Goal: Transaction & Acquisition: Purchase product/service

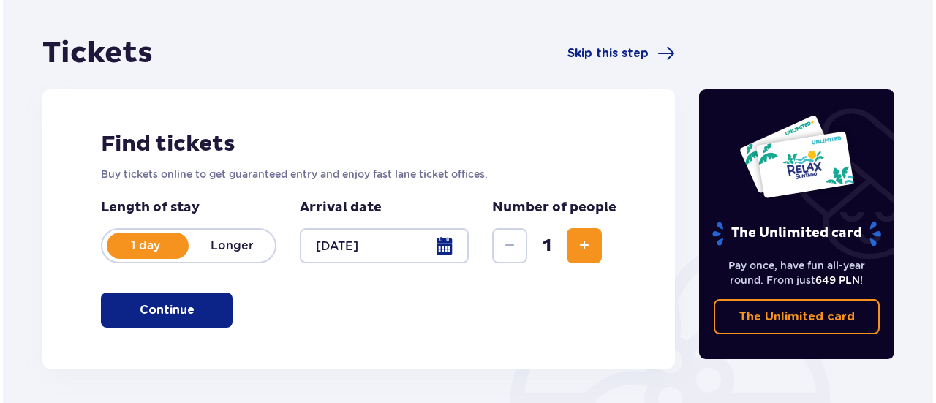
scroll to position [229, 0]
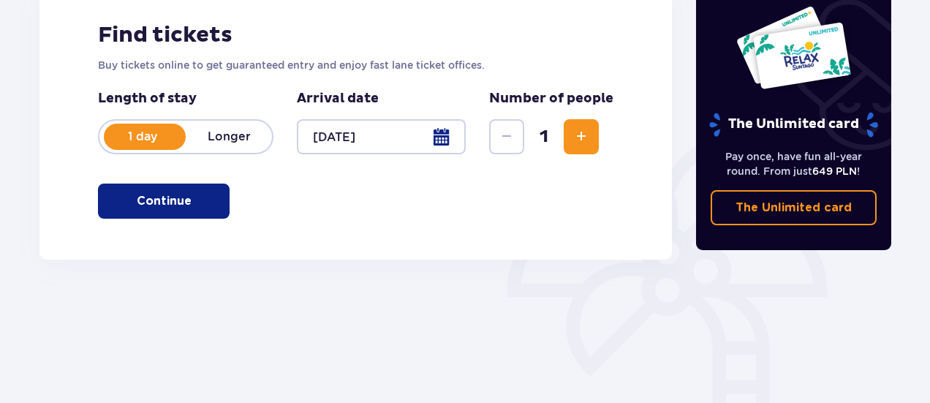
click at [417, 138] on div at bounding box center [381, 136] width 169 height 35
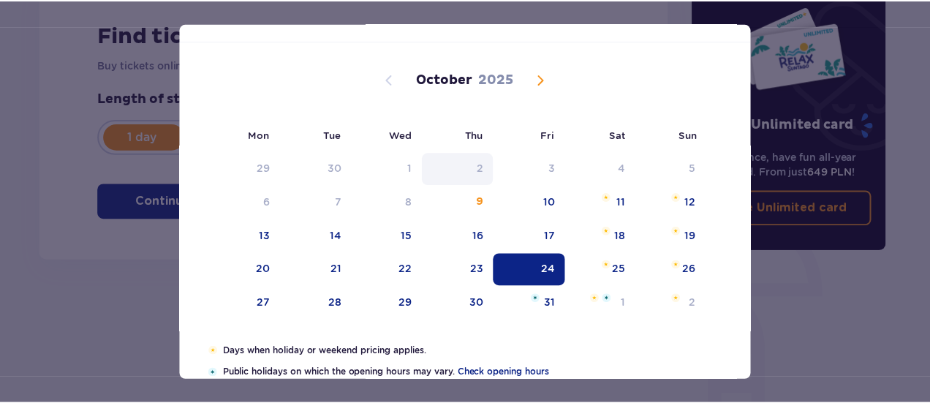
scroll to position [71, 0]
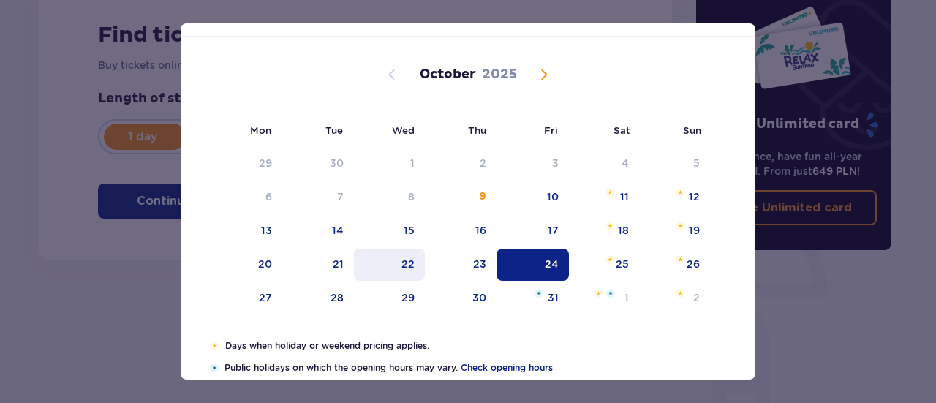
click at [409, 270] on div "22" at bounding box center [407, 264] width 13 height 15
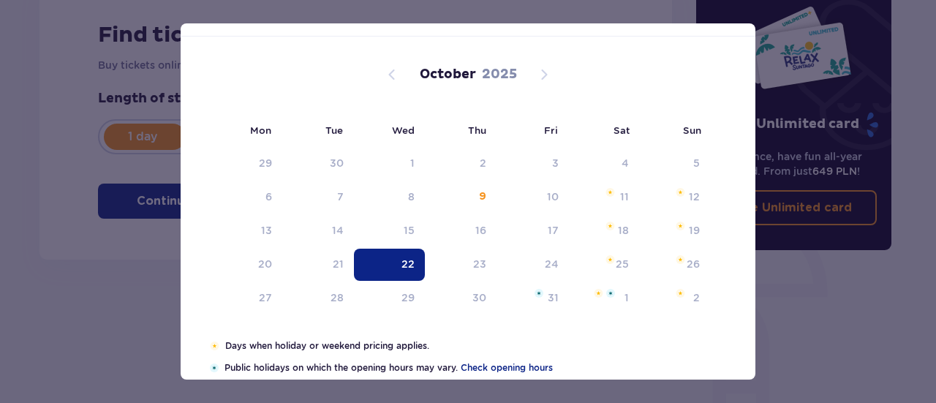
type input "[DATE]"
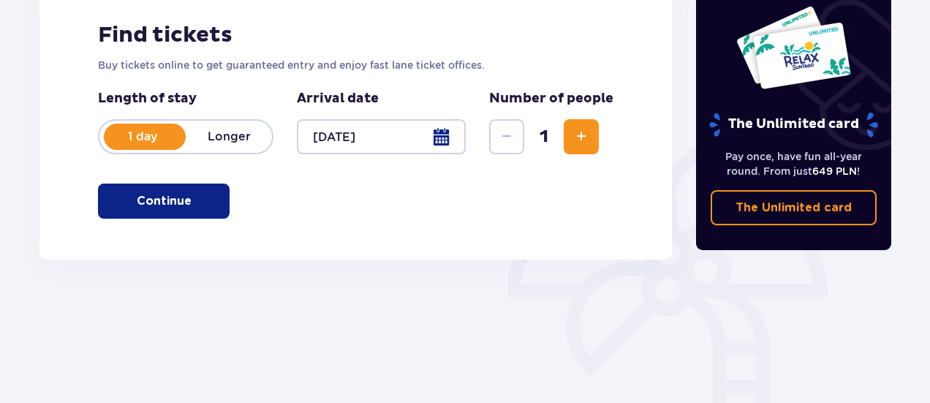
click at [183, 209] on button "Continue" at bounding box center [164, 200] width 132 height 35
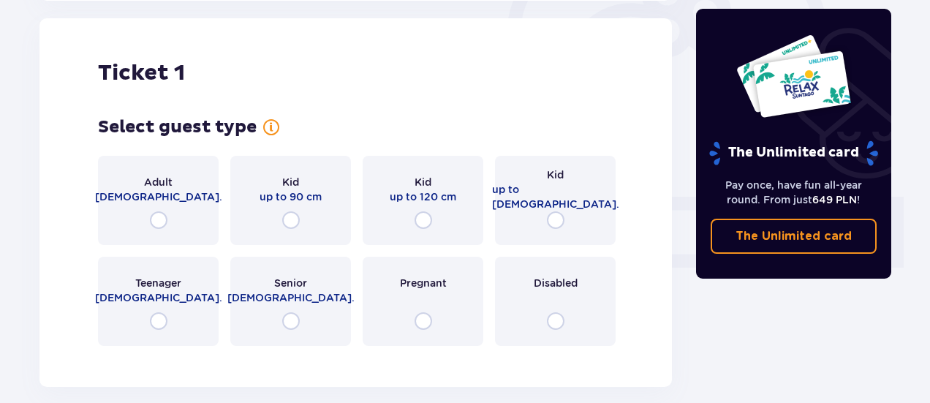
scroll to position [488, 0]
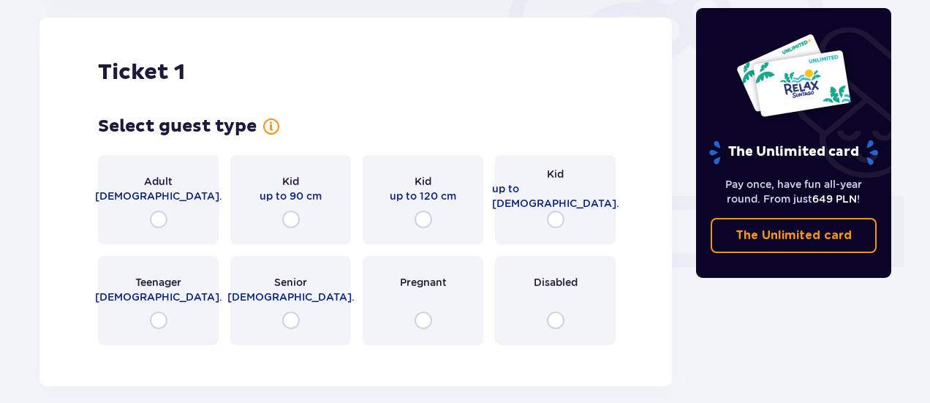
click at [158, 215] on input "radio" at bounding box center [159, 220] width 18 height 18
radio input "true"
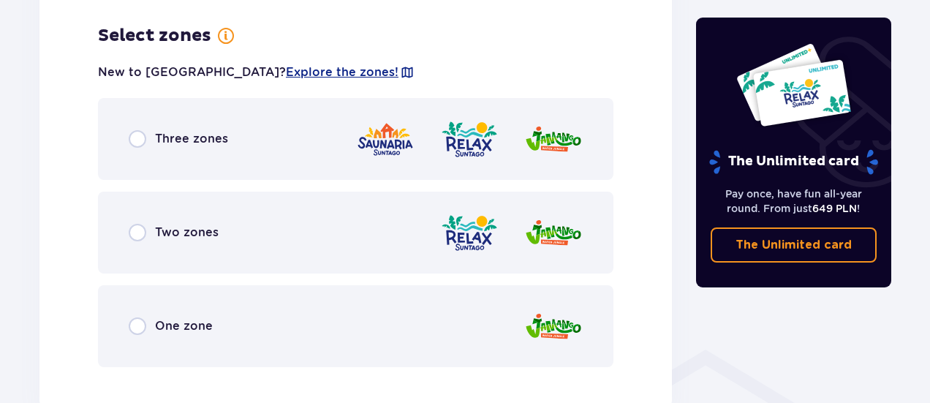
scroll to position [845, 0]
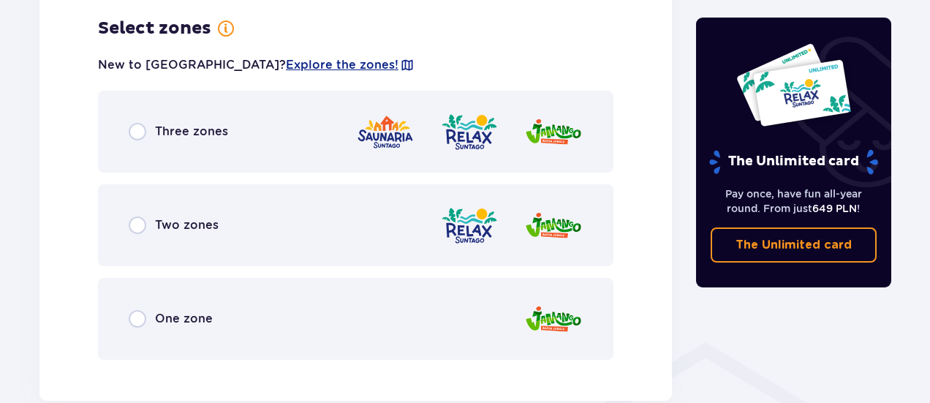
click at [139, 235] on div "Two zones" at bounding box center [355, 225] width 515 height 82
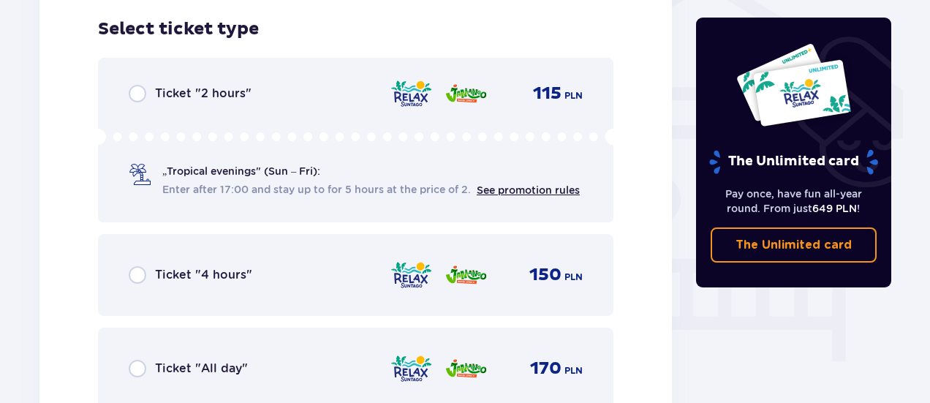
scroll to position [1216, 0]
click at [542, 188] on link "See promotion rules" at bounding box center [528, 189] width 103 height 12
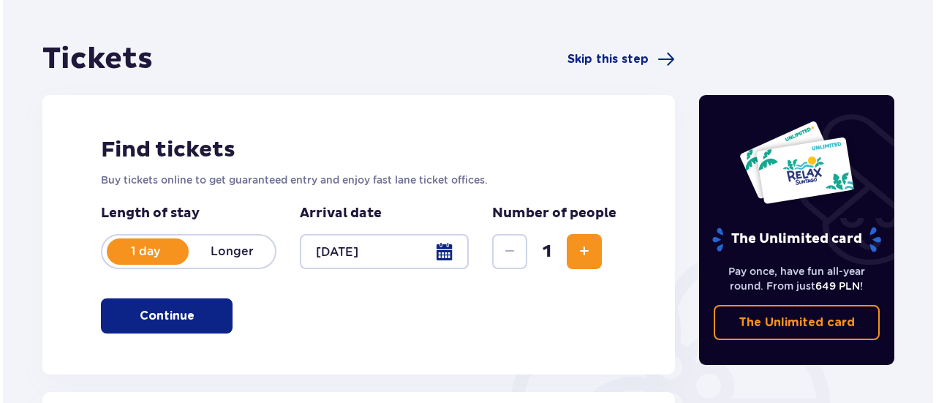
scroll to position [111, 0]
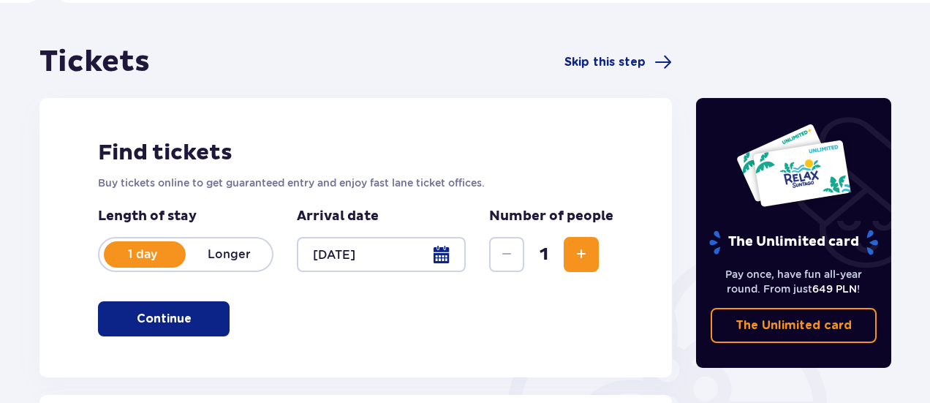
click at [430, 261] on div at bounding box center [381, 254] width 169 height 35
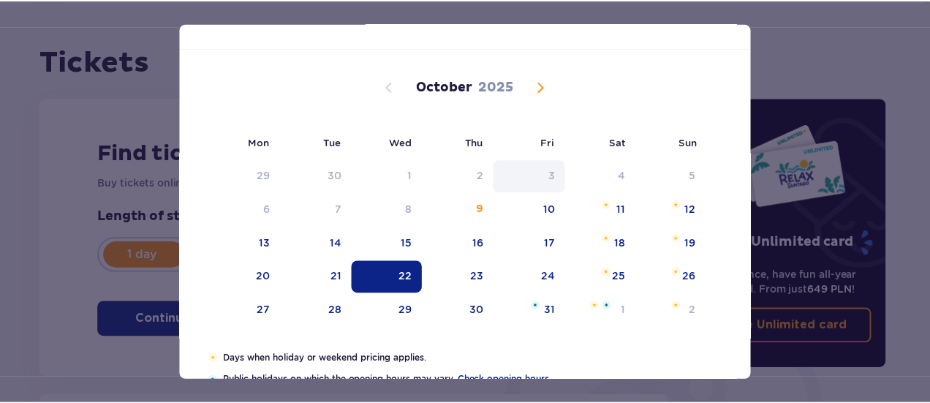
scroll to position [58, 0]
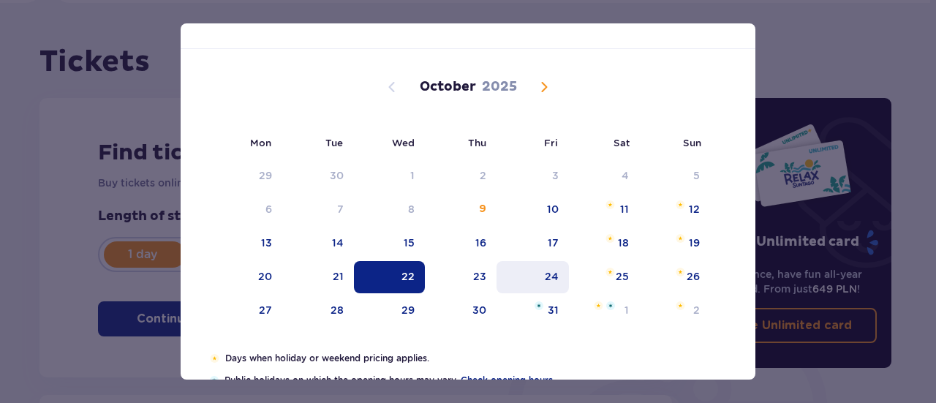
click at [551, 262] on div "24" at bounding box center [532, 277] width 72 height 32
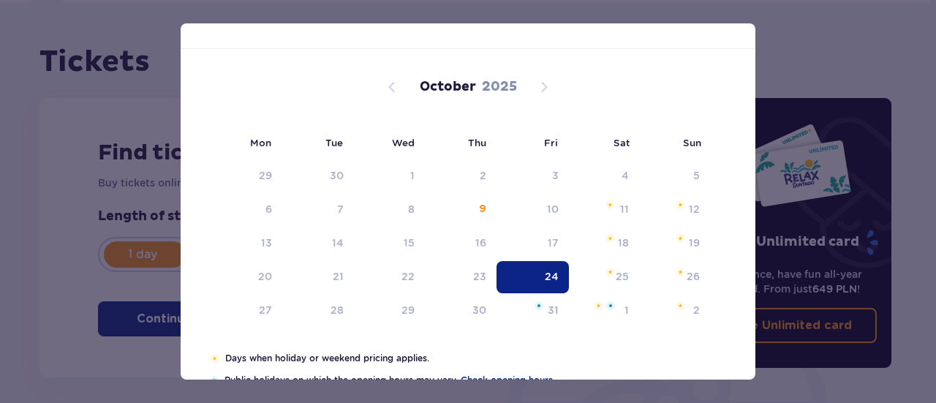
type input "[DATE]"
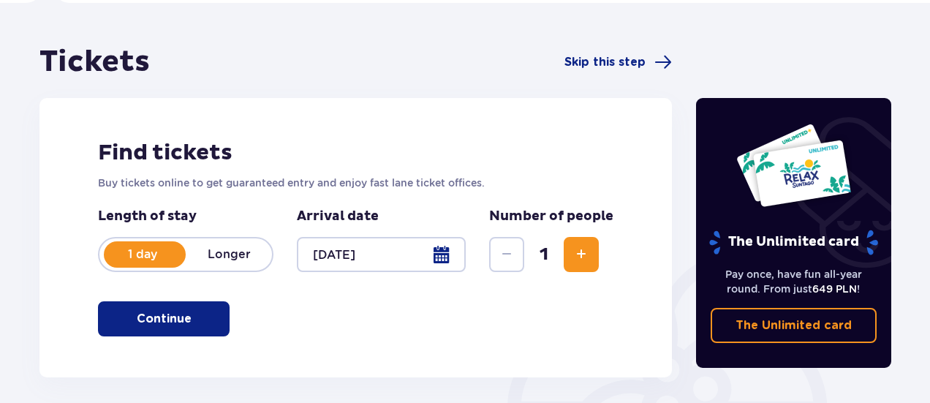
click at [173, 327] on button "Continue" at bounding box center [164, 318] width 132 height 35
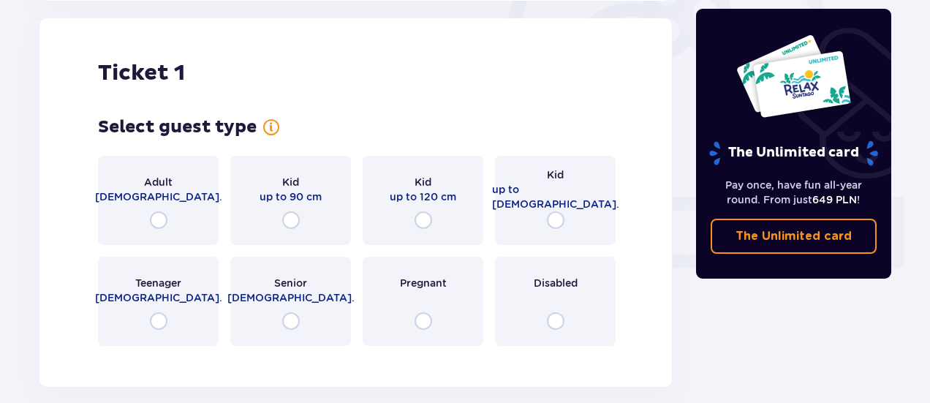
scroll to position [488, 0]
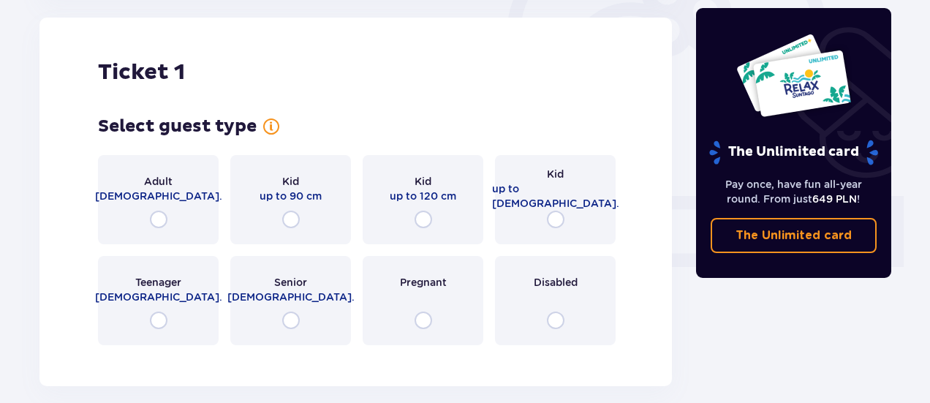
click at [158, 211] on input "radio" at bounding box center [159, 220] width 18 height 18
radio input "true"
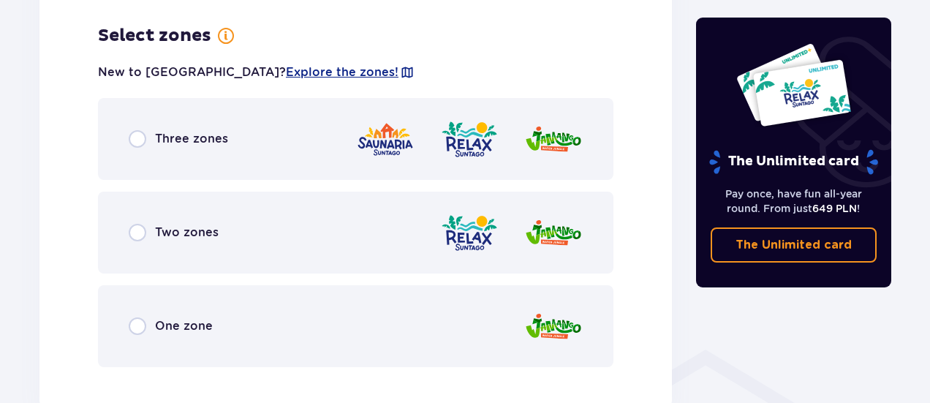
scroll to position [845, 0]
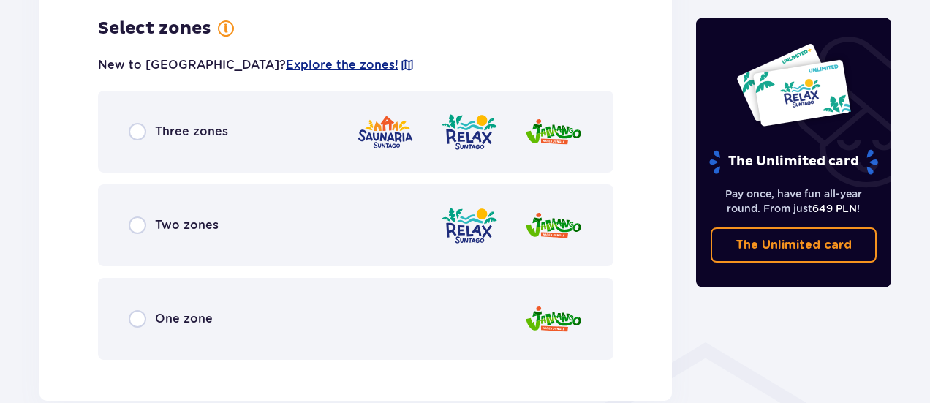
click at [135, 227] on input "radio" at bounding box center [138, 225] width 18 height 18
radio input "true"
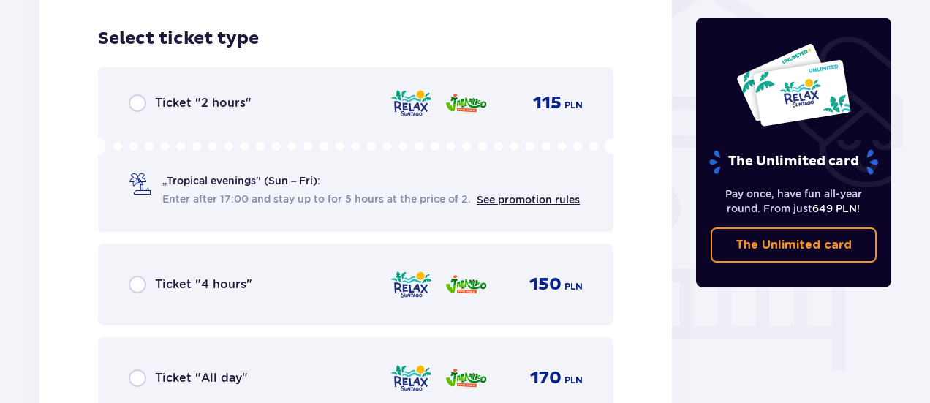
scroll to position [1216, 0]
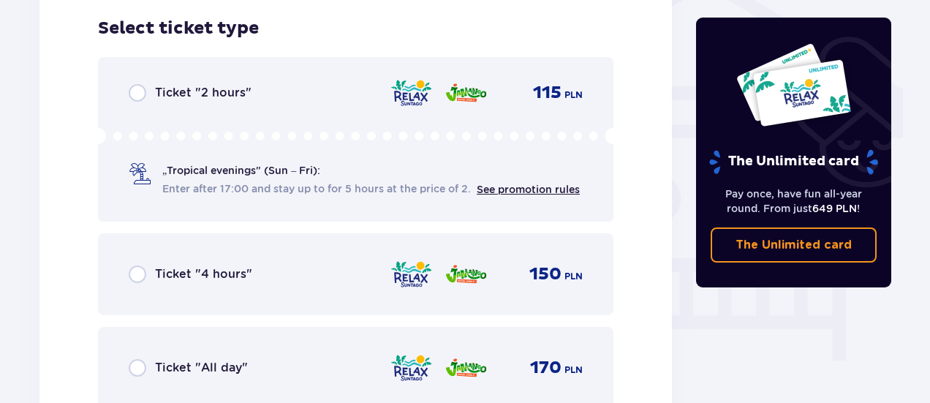
click at [181, 159] on div "„Tropical evenings" (Sun – Fri): Enter after 17:00 and stay up to for 5 hours a…" at bounding box center [356, 162] width 454 height 69
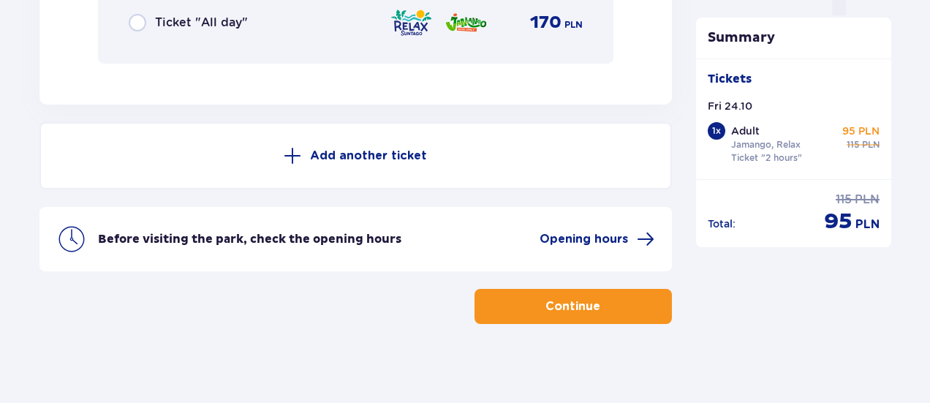
scroll to position [1561, 0]
click at [366, 151] on p "Add another ticket" at bounding box center [368, 156] width 117 height 16
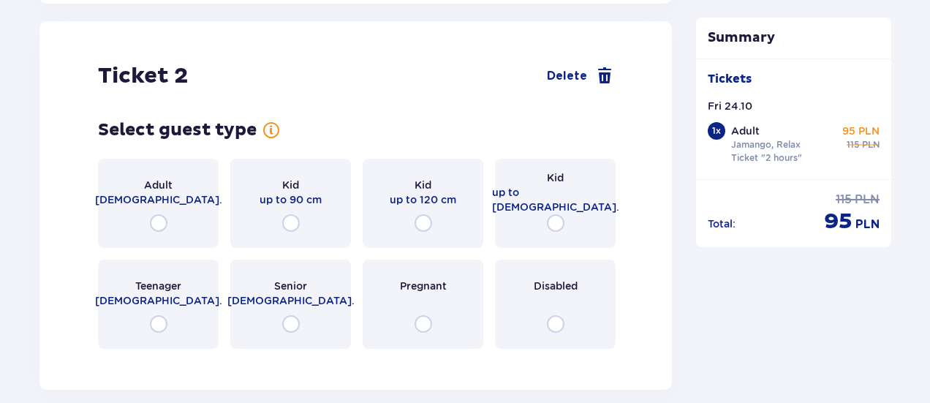
scroll to position [1665, 0]
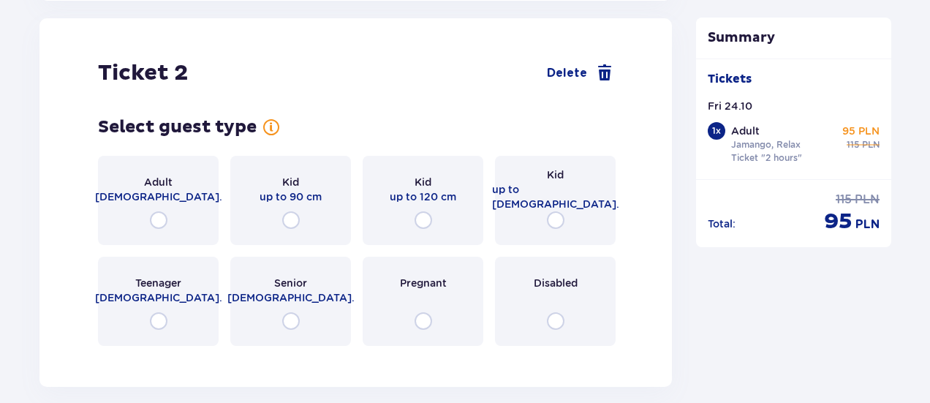
click at [166, 212] on input "radio" at bounding box center [159, 220] width 18 height 18
radio input "true"
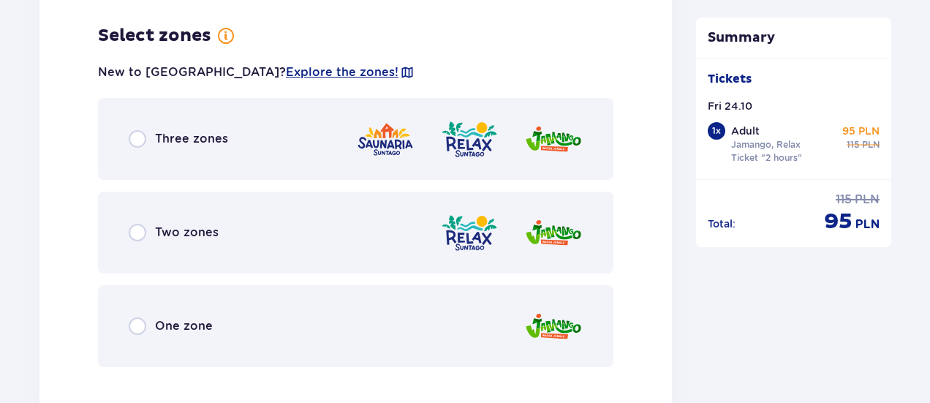
scroll to position [2022, 0]
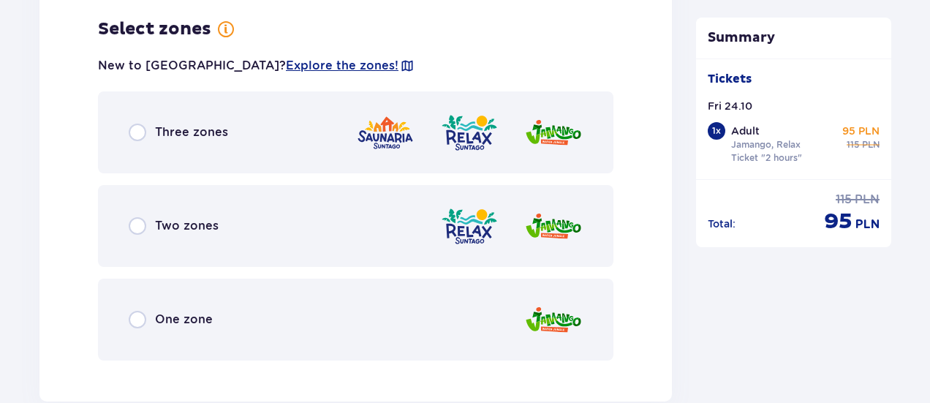
click at [250, 233] on div "Two zones" at bounding box center [355, 226] width 515 height 82
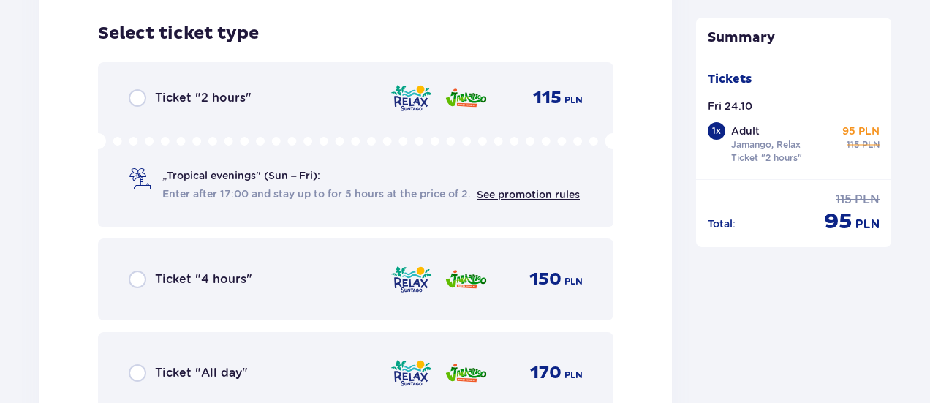
scroll to position [2393, 0]
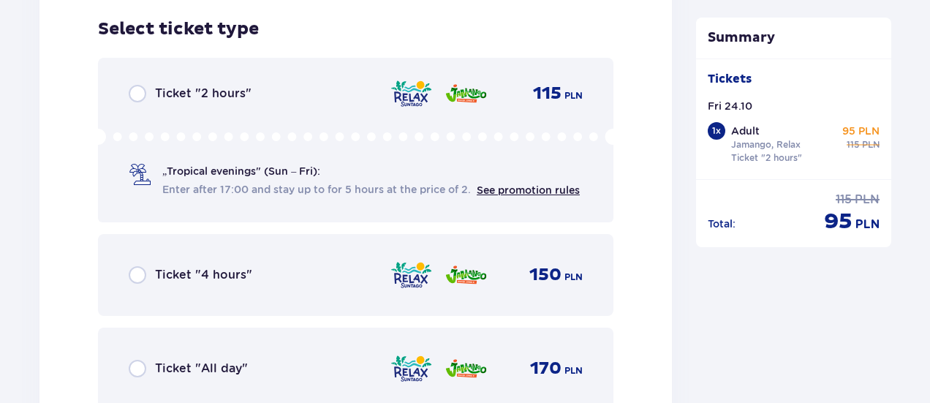
click at [400, 157] on div "„Tropical evenings" (Sun – Fri): Enter after 17:00 and stay up to for 5 hours a…" at bounding box center [356, 163] width 454 height 69
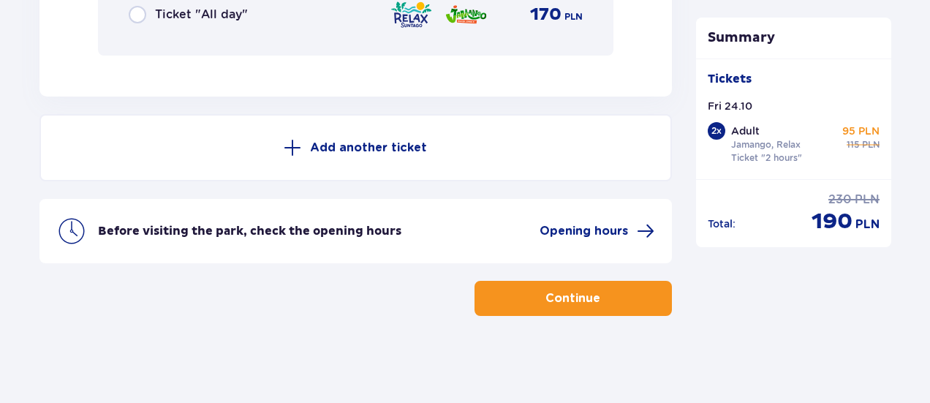
scroll to position [2747, 0]
click at [559, 293] on p "Continue" at bounding box center [572, 298] width 55 height 16
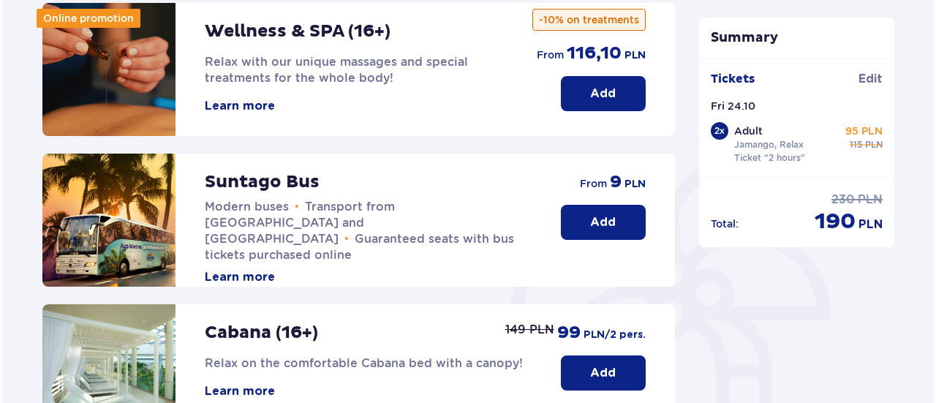
scroll to position [208, 0]
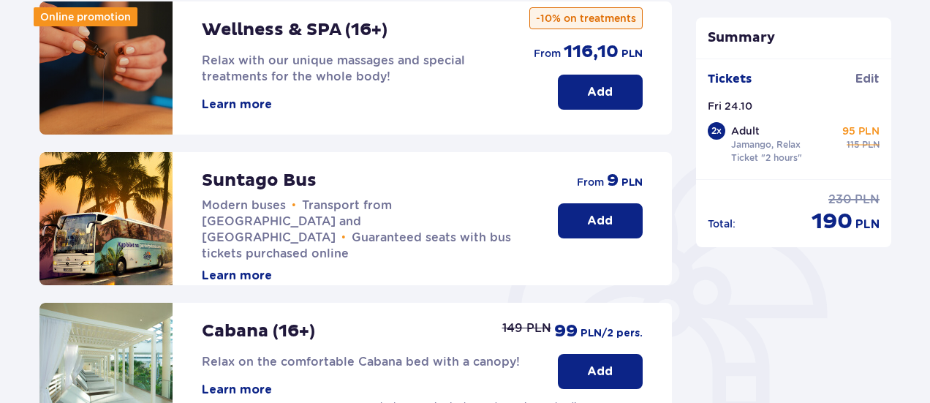
click at [235, 268] on button "Learn more" at bounding box center [237, 276] width 70 height 16
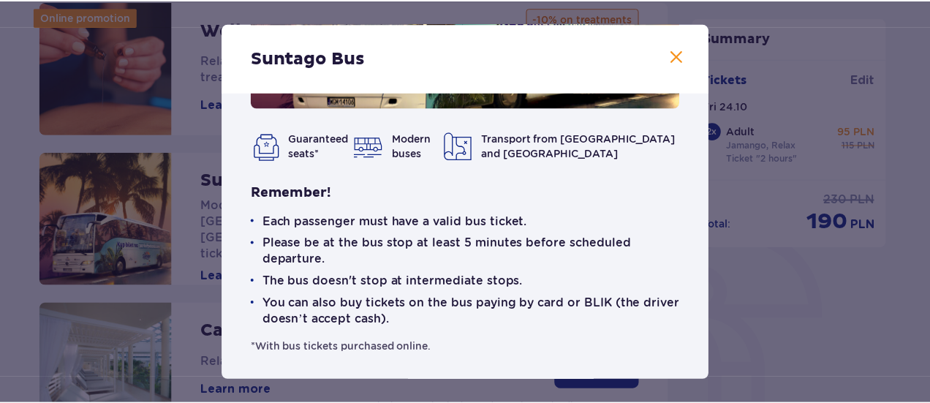
scroll to position [201, 0]
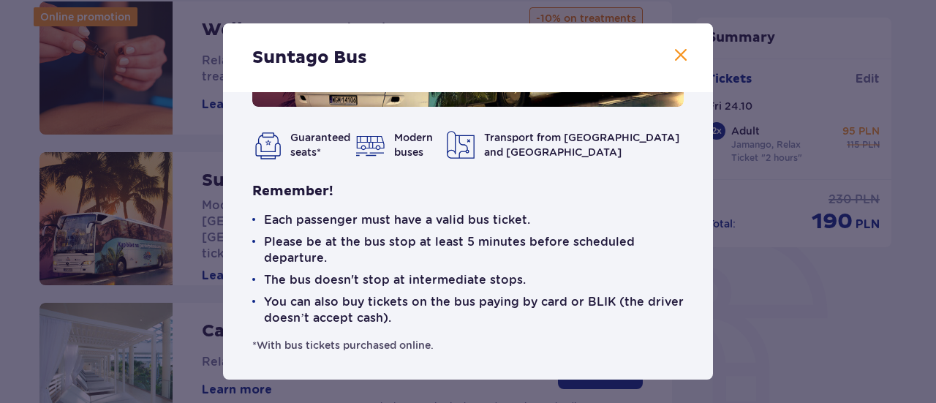
click at [672, 60] on span at bounding box center [681, 56] width 18 height 18
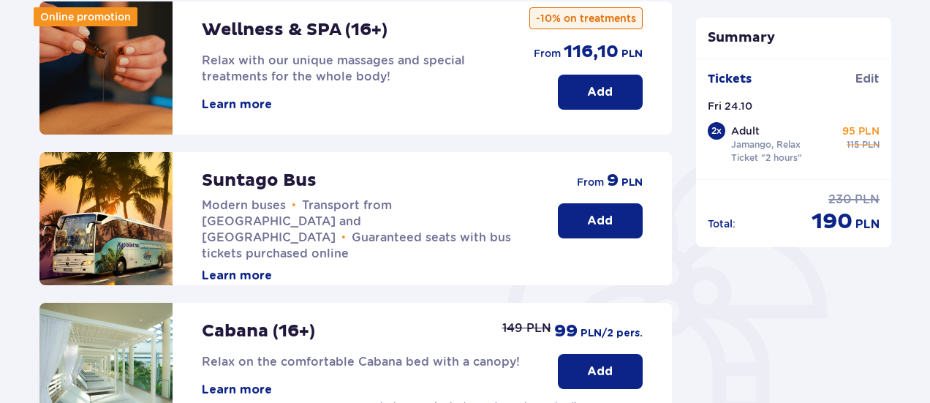
click at [598, 217] on p "Add" at bounding box center [600, 221] width 26 height 16
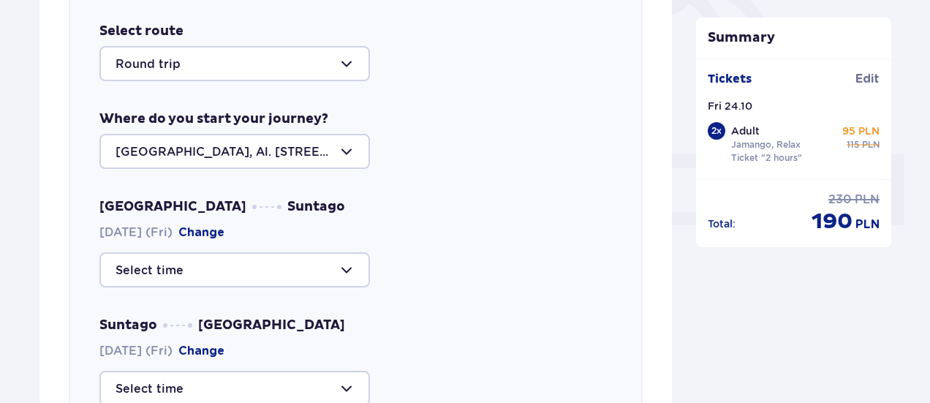
scroll to position [531, 0]
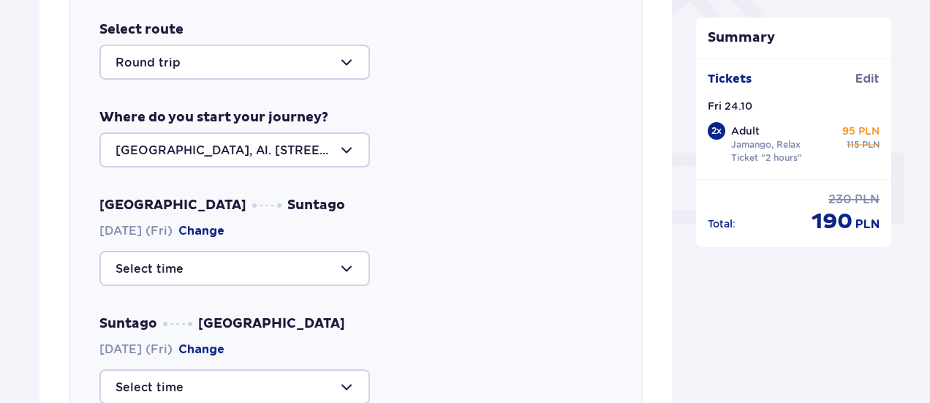
click at [337, 147] on div at bounding box center [234, 149] width 270 height 35
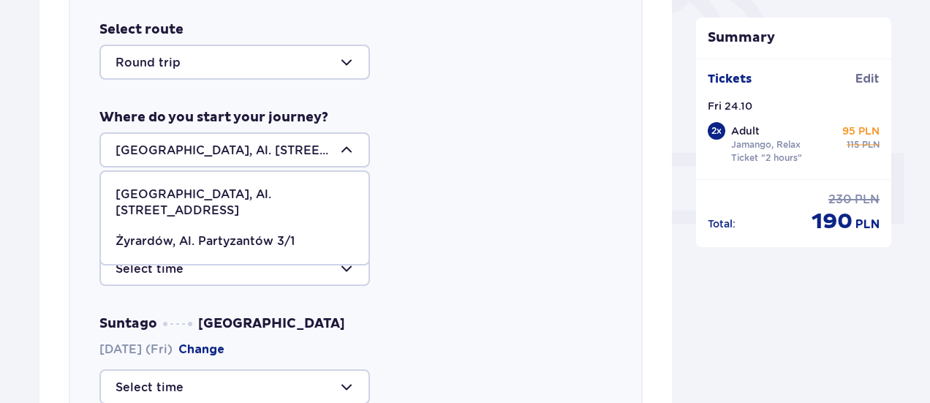
click at [337, 147] on div at bounding box center [234, 149] width 270 height 35
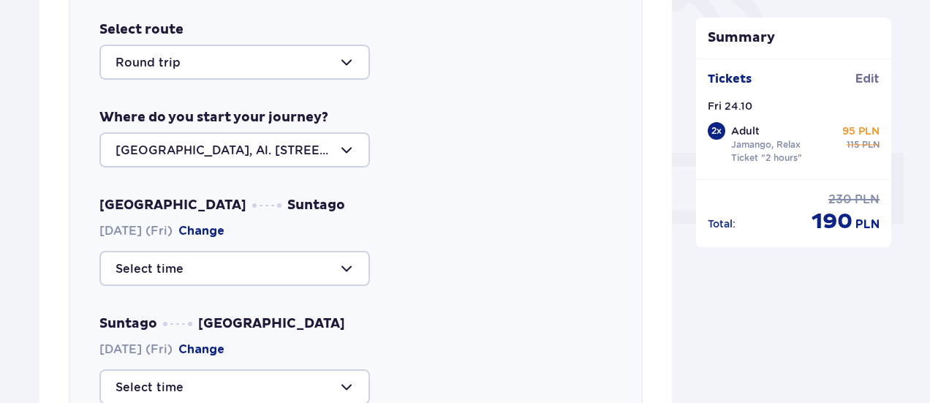
scroll to position [564, 0]
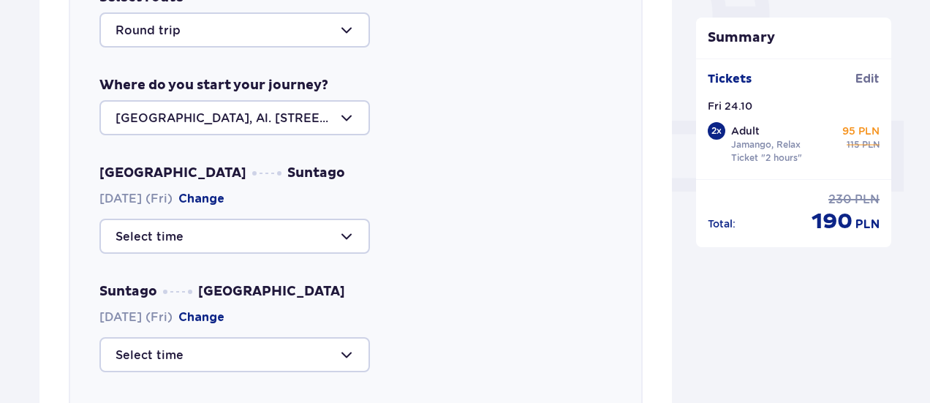
click at [306, 225] on div at bounding box center [234, 236] width 270 height 35
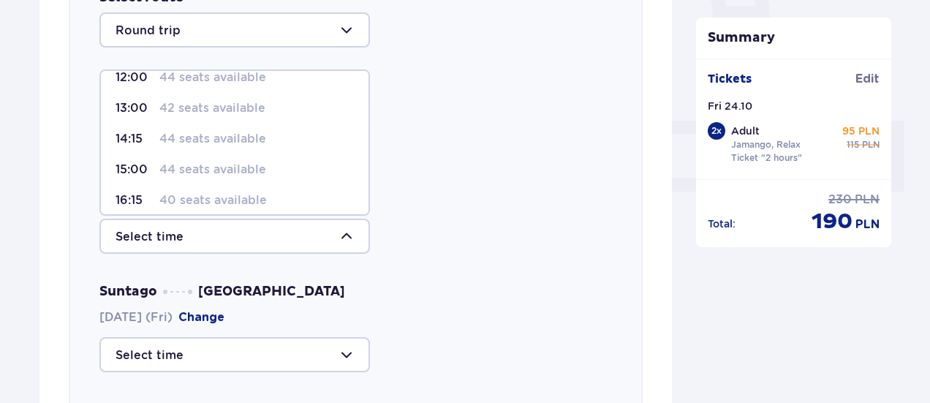
scroll to position [148, 0]
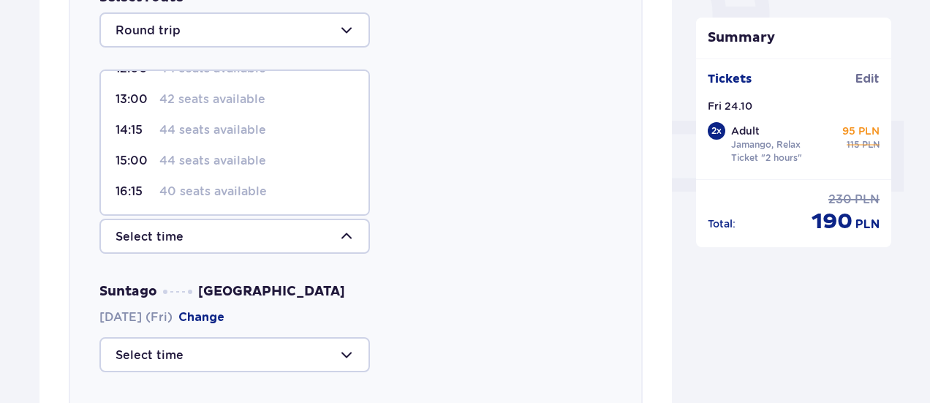
click at [257, 183] on p "40 seats available" at bounding box center [212, 191] width 107 height 16
type input "16:15"
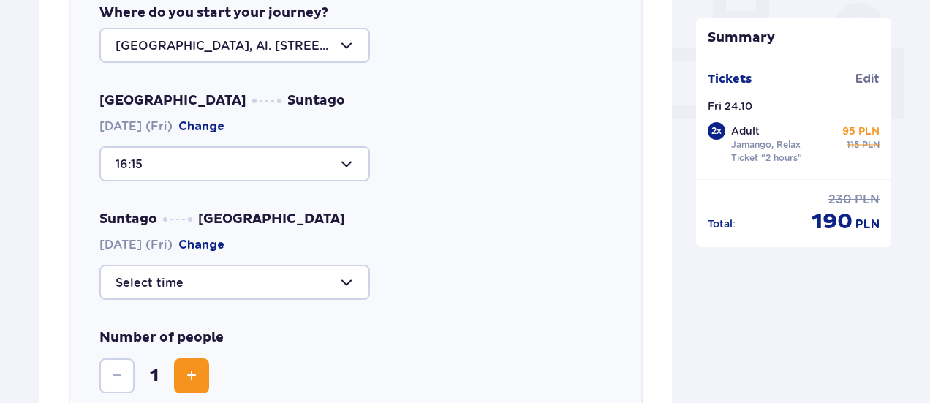
scroll to position [640, 0]
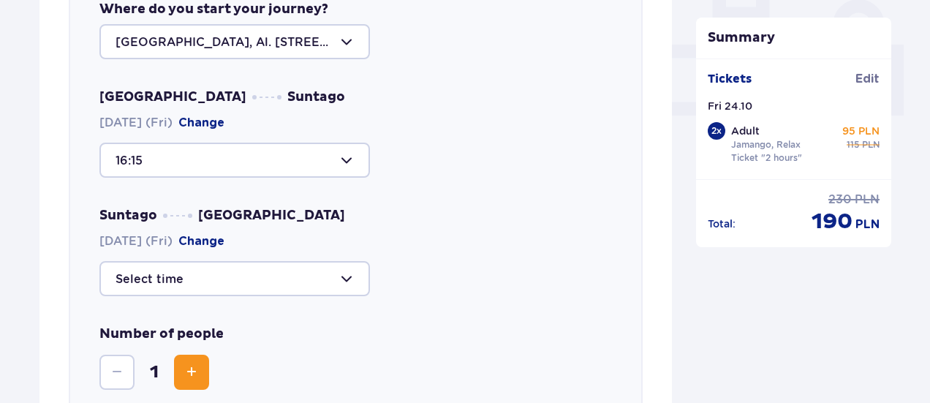
click at [330, 283] on div at bounding box center [234, 278] width 270 height 35
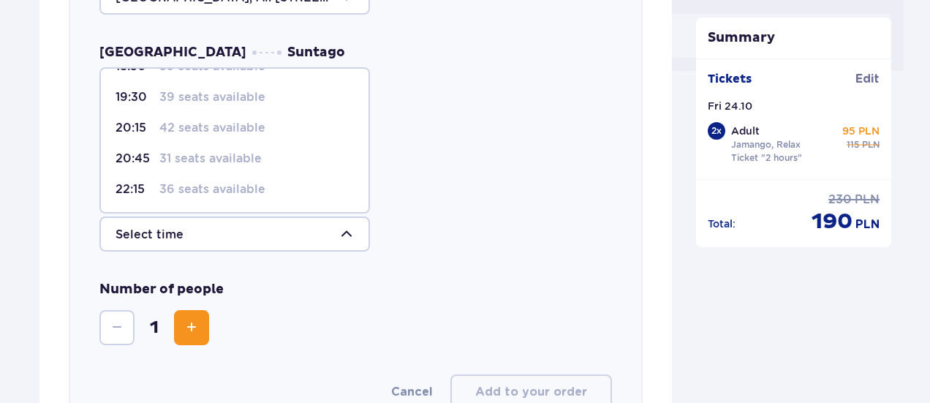
scroll to position [685, 0]
click at [257, 189] on p "36 seats available" at bounding box center [212, 189] width 106 height 16
type input "22:15"
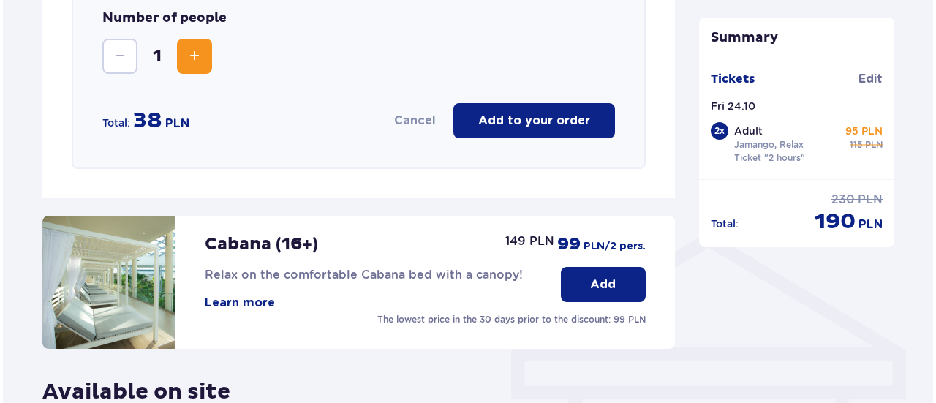
scroll to position [967, 0]
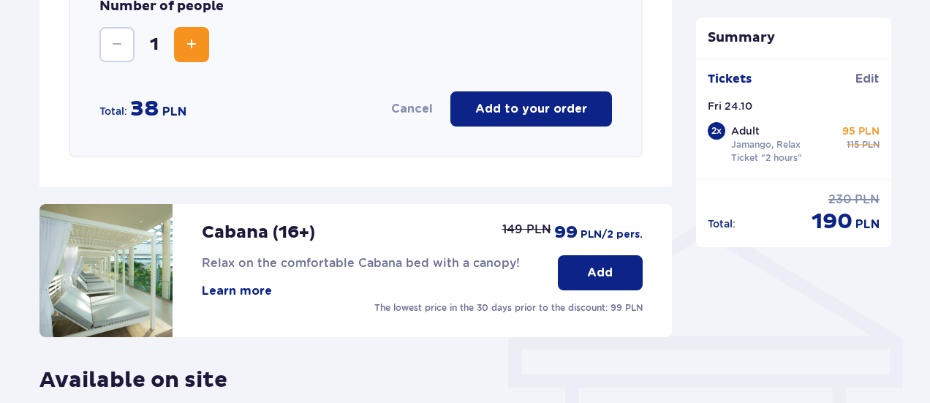
click at [237, 288] on button "Learn more" at bounding box center [237, 291] width 70 height 16
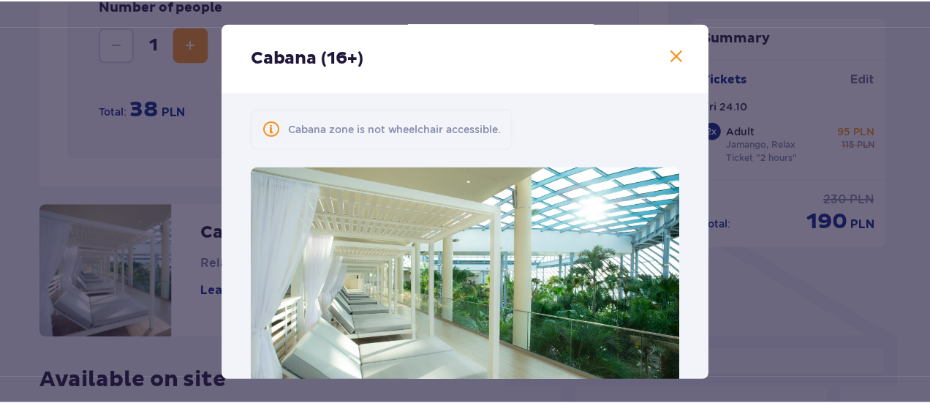
scroll to position [180, 0]
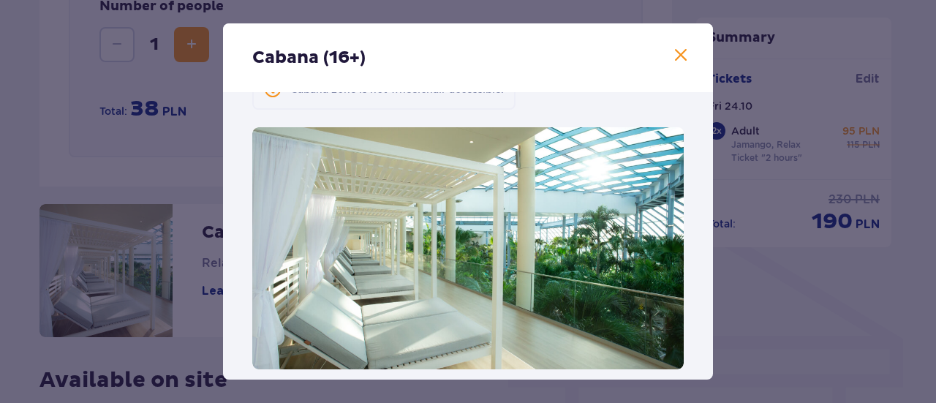
click at [680, 61] on span at bounding box center [681, 56] width 18 height 18
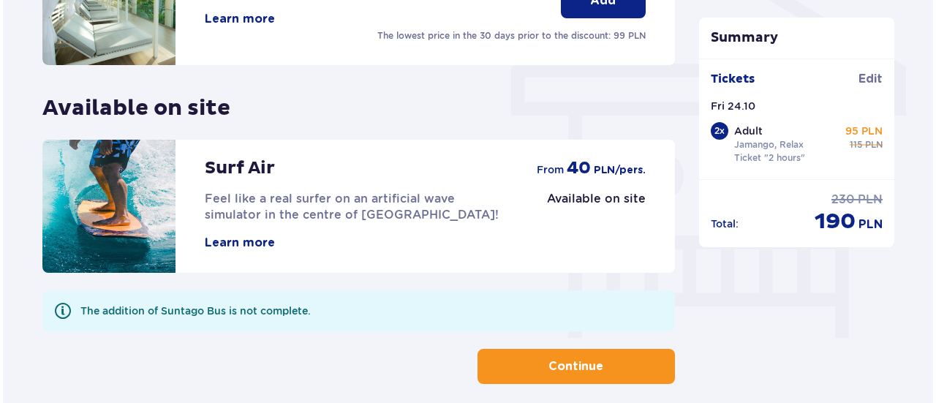
scroll to position [1240, 0]
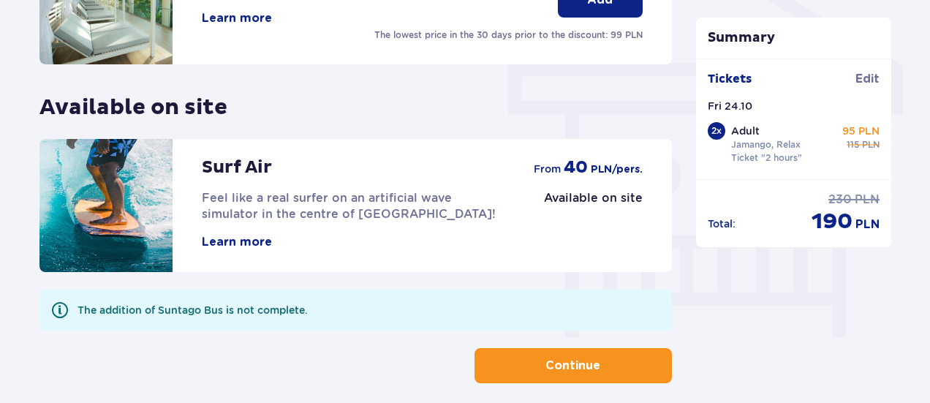
click at [250, 239] on button "Learn more" at bounding box center [237, 242] width 70 height 16
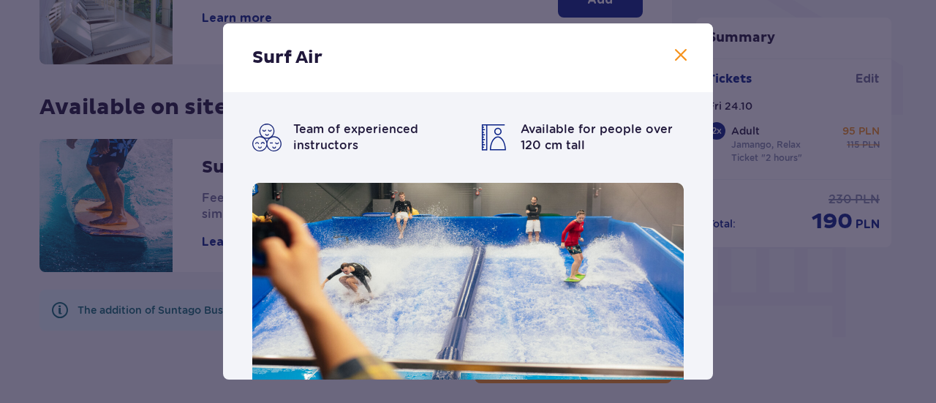
click at [680, 49] on span at bounding box center [681, 56] width 18 height 18
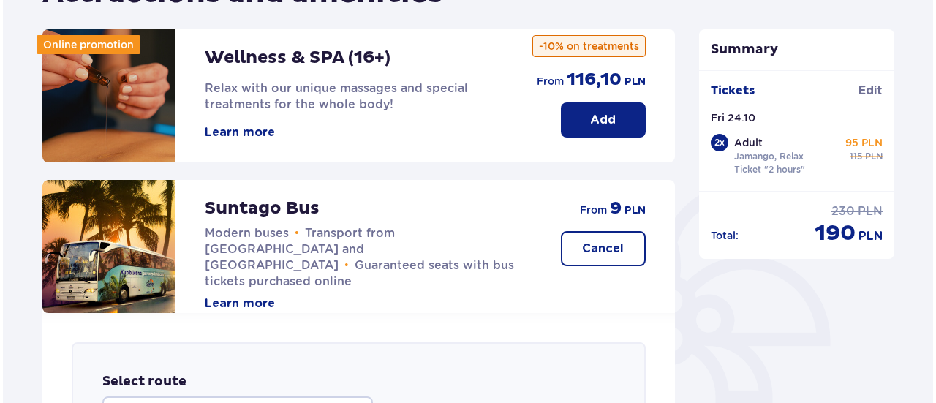
scroll to position [181, 0]
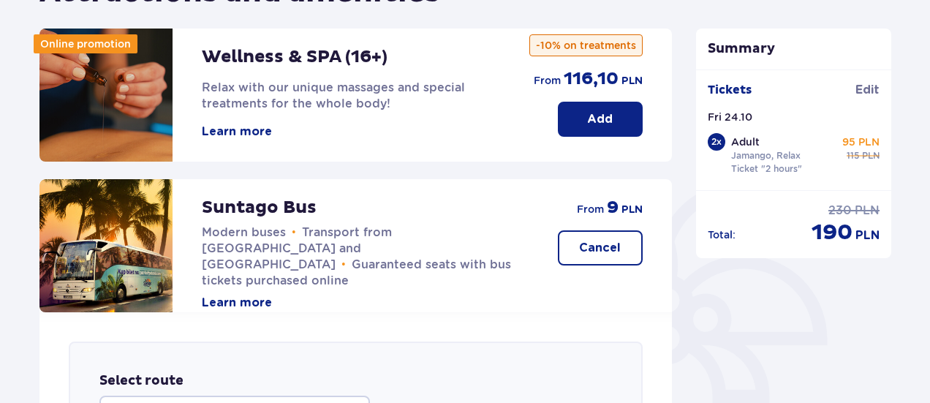
click at [241, 137] on button "Learn more" at bounding box center [237, 132] width 70 height 16
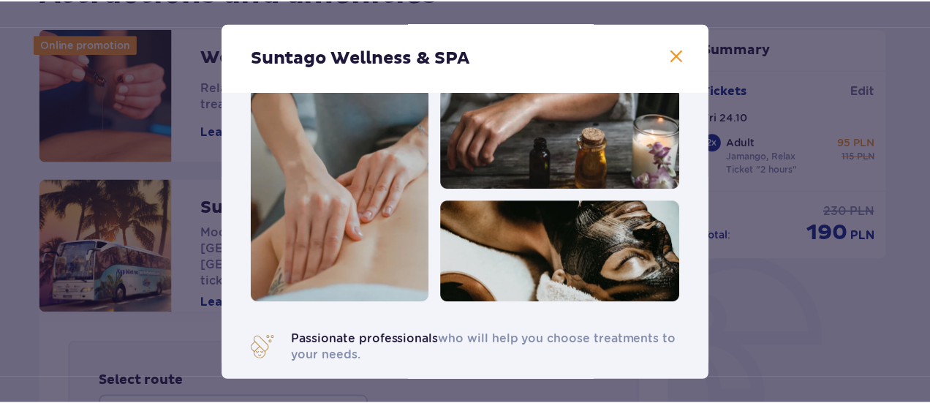
scroll to position [33, 0]
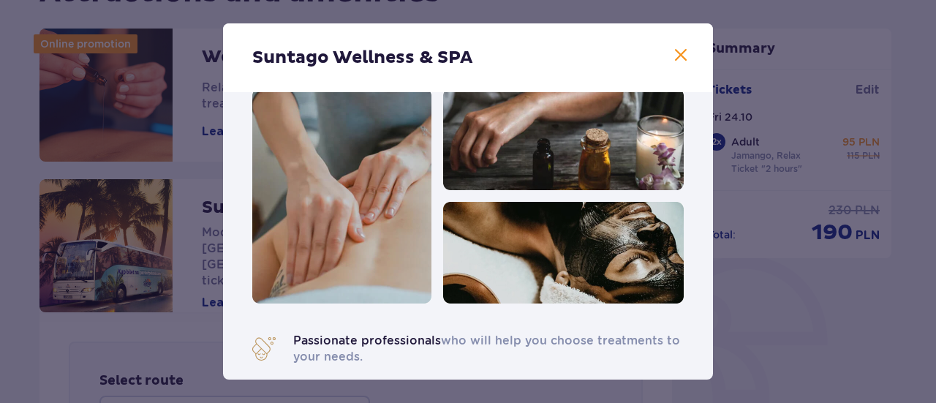
click at [673, 62] on span at bounding box center [681, 56] width 18 height 18
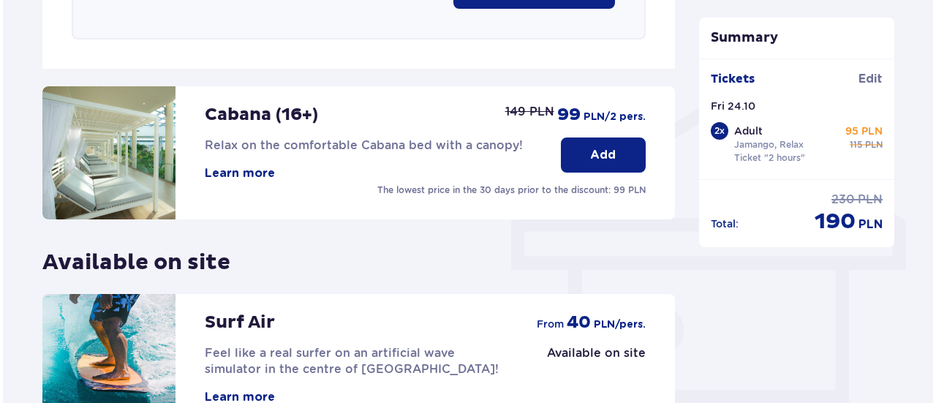
scroll to position [1083, 0]
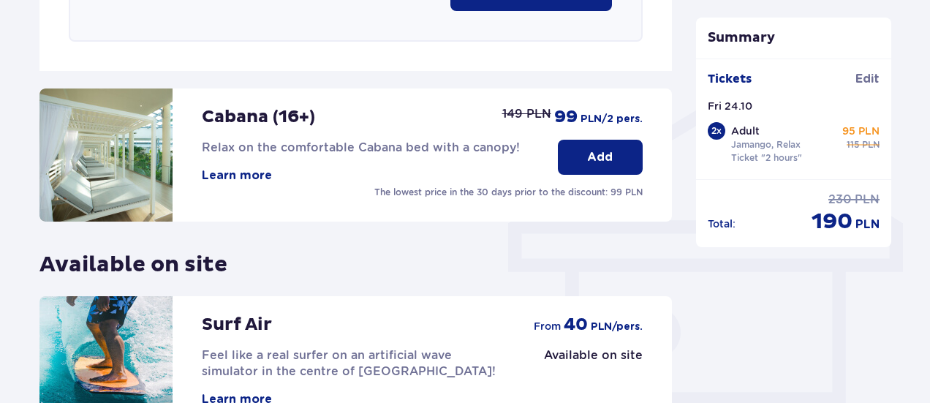
click at [219, 178] on button "Learn more" at bounding box center [237, 175] width 70 height 16
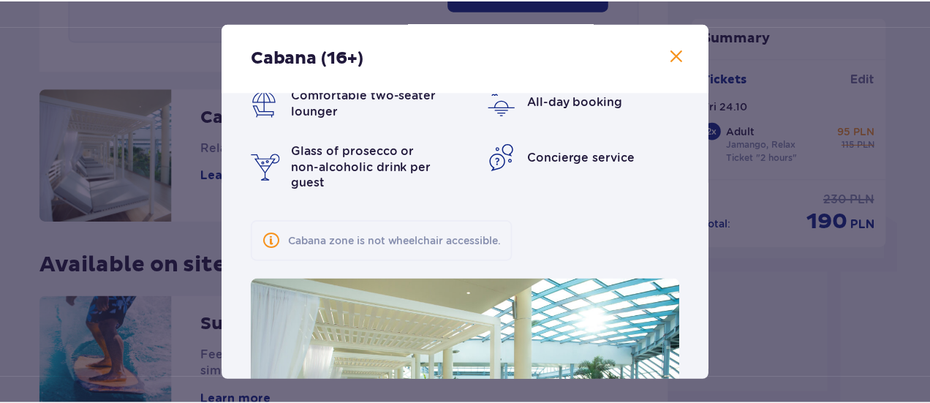
scroll to position [29, 0]
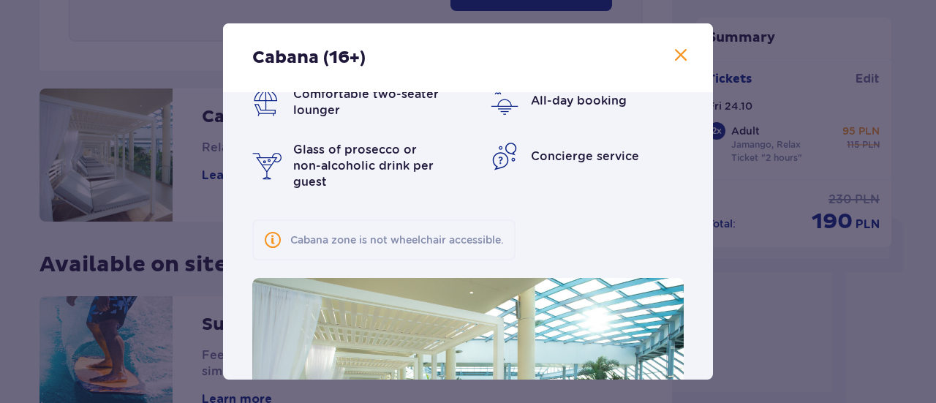
click at [678, 56] on span at bounding box center [681, 56] width 18 height 18
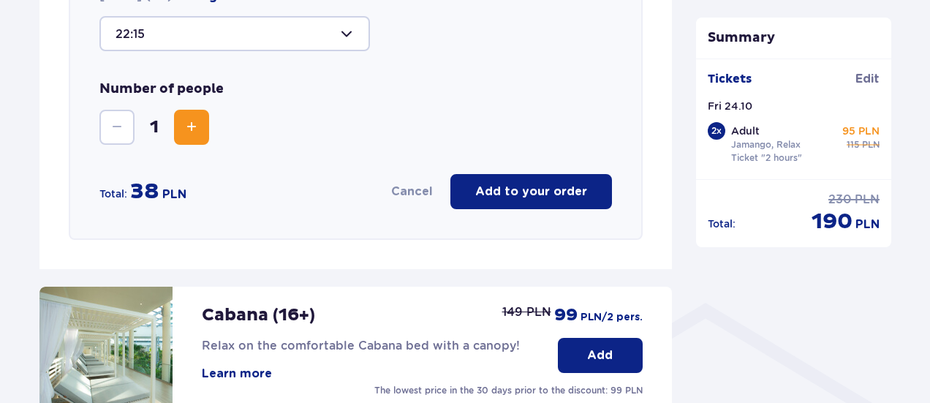
scroll to position [883, 0]
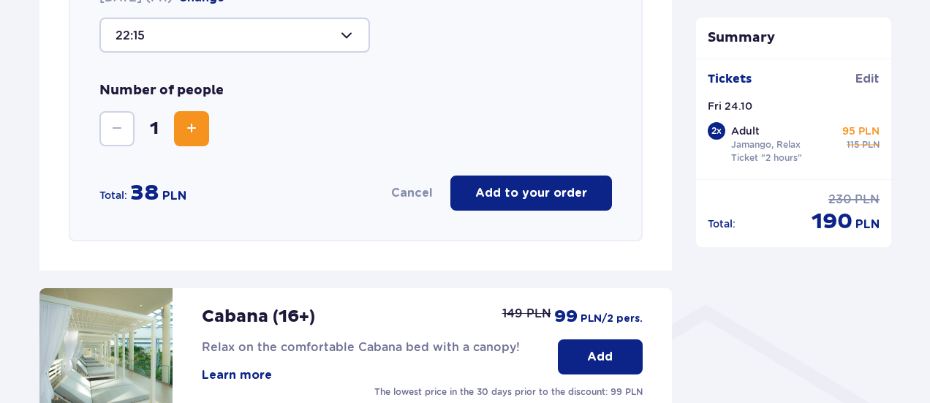
click at [529, 191] on p "Add to your order" at bounding box center [531, 193] width 112 height 16
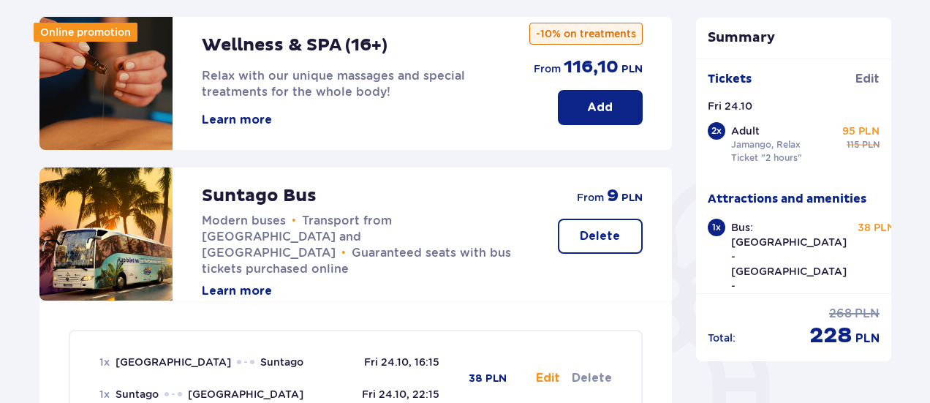
scroll to position [0, 0]
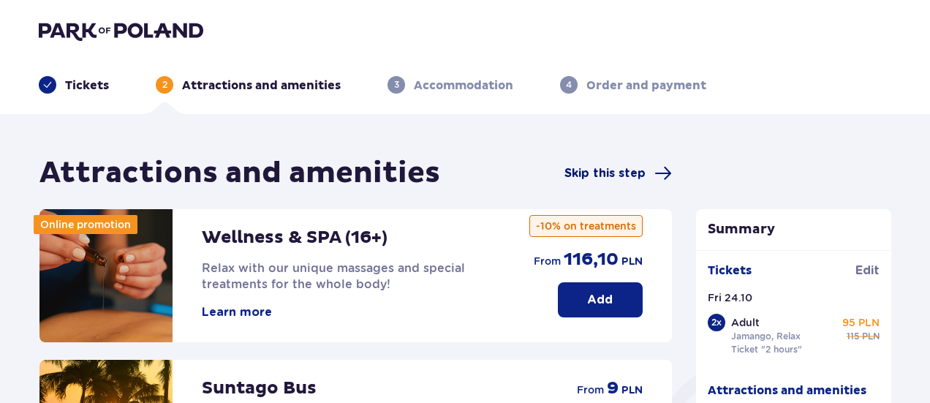
click at [598, 181] on span "Skip this step" at bounding box center [604, 173] width 81 height 16
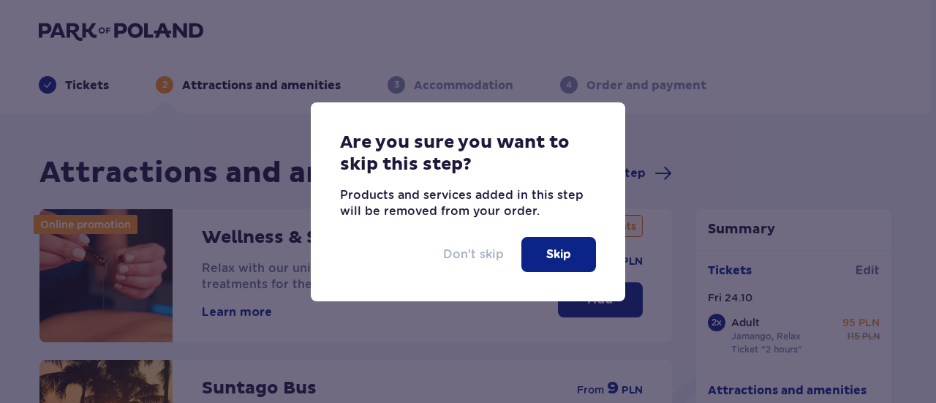
click at [474, 258] on p "Don't skip" at bounding box center [473, 254] width 61 height 16
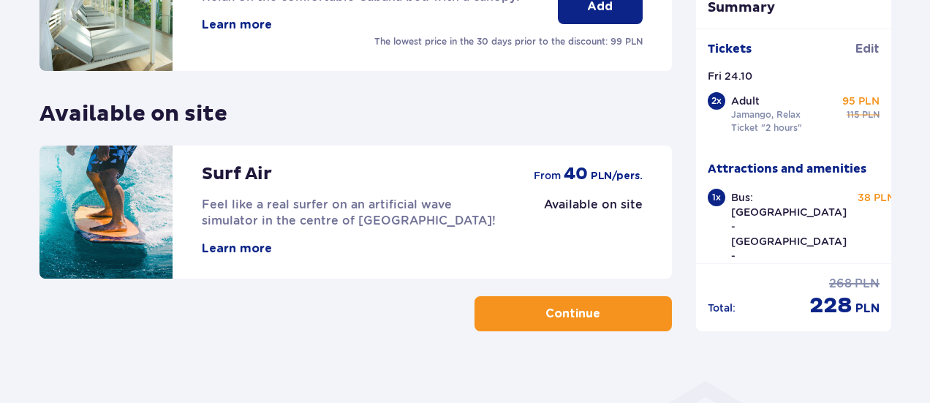
scroll to position [822, 0]
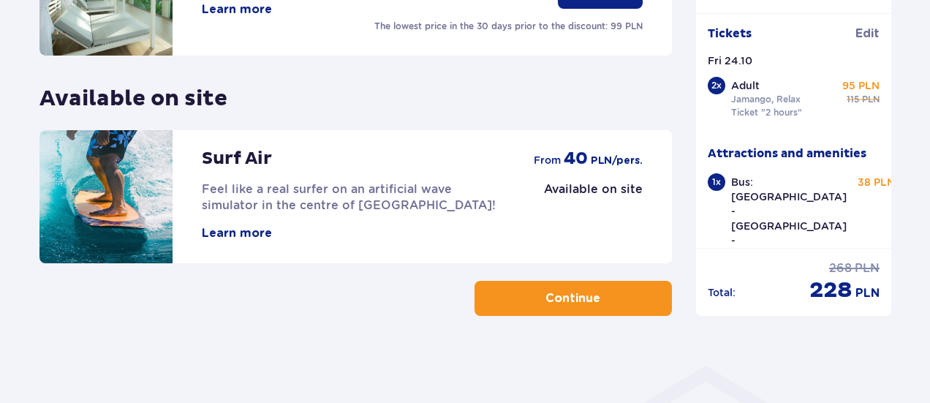
click at [513, 284] on button "Continue" at bounding box center [572, 298] width 197 height 35
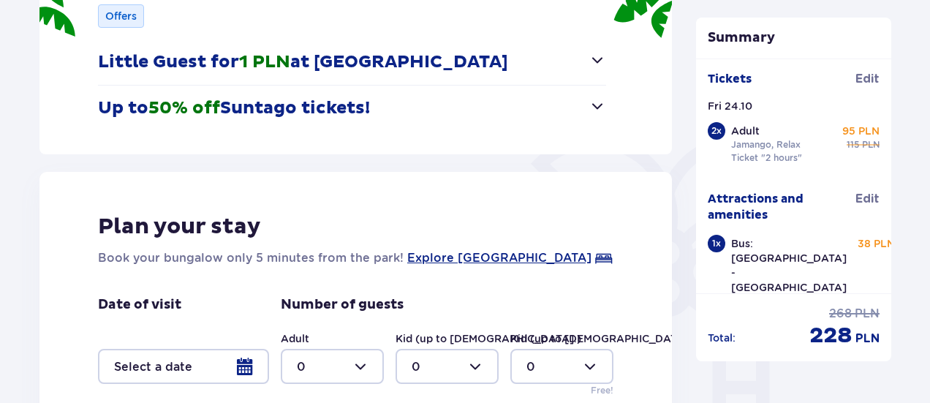
scroll to position [231, 0]
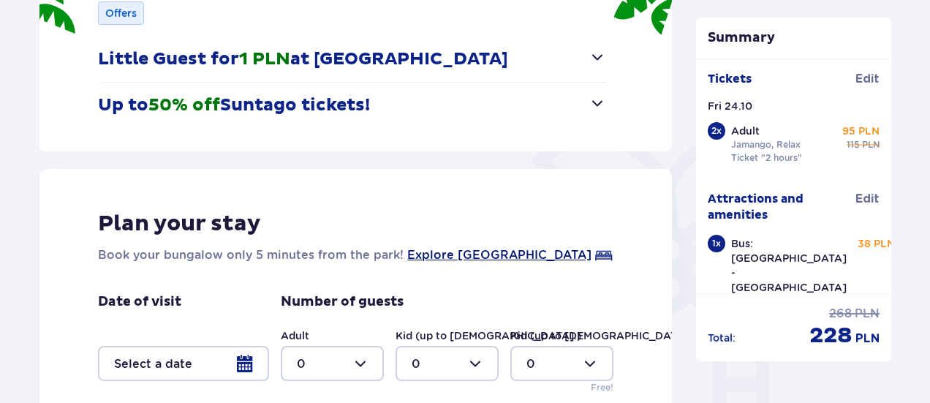
click at [459, 254] on span "Explore [GEOGRAPHIC_DATA]" at bounding box center [499, 255] width 184 height 18
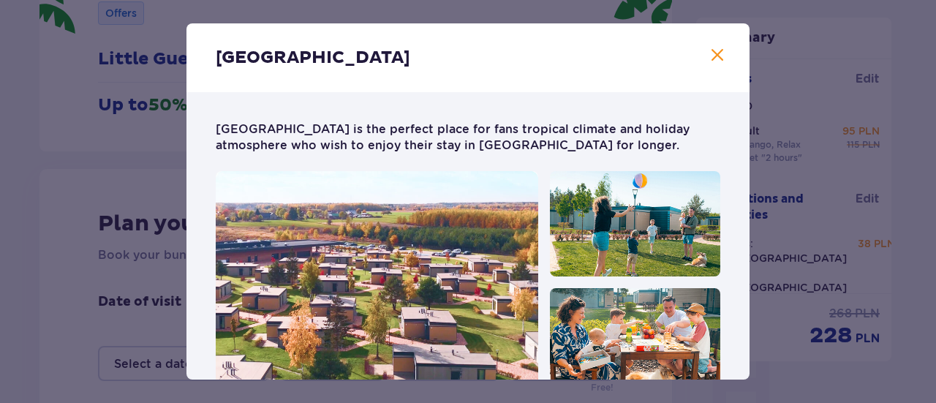
click at [714, 58] on span "Close" at bounding box center [717, 56] width 18 height 18
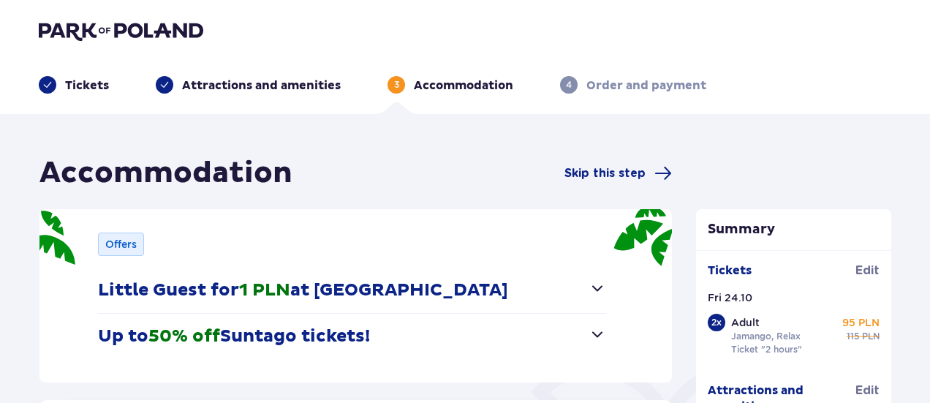
click at [76, 80] on p "Tickets" at bounding box center [87, 85] width 44 height 16
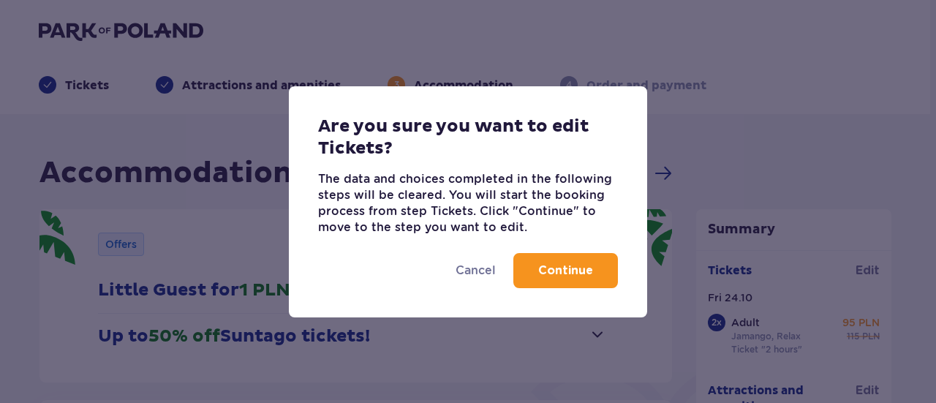
click at [537, 259] on button "Continue" at bounding box center [565, 270] width 105 height 35
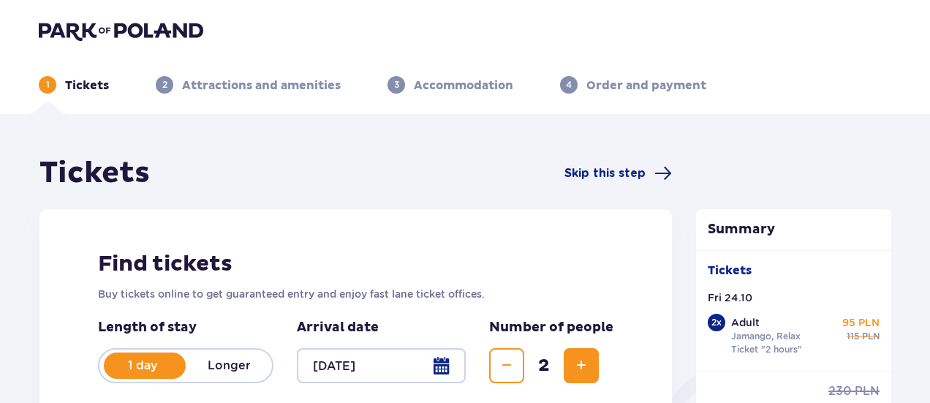
scroll to position [92, 0]
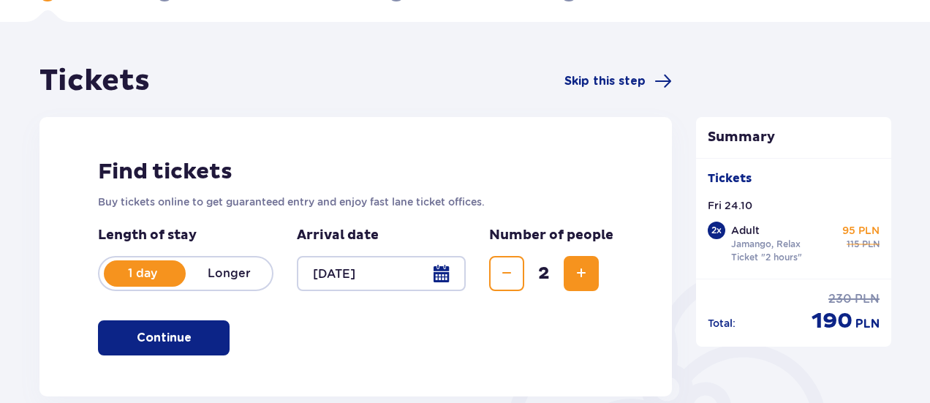
click at [230, 268] on p "Longer" at bounding box center [229, 273] width 86 height 16
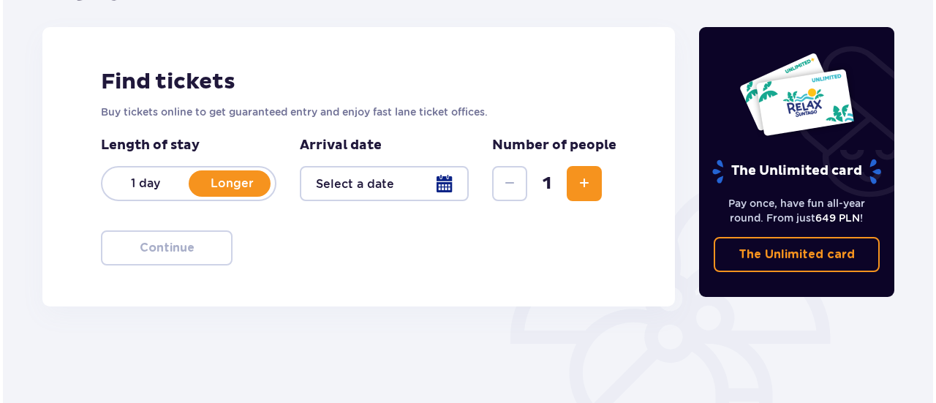
scroll to position [189, 0]
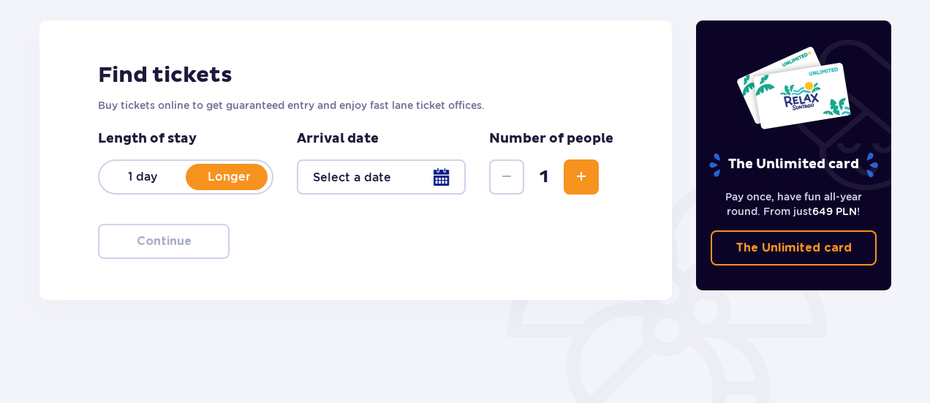
click at [449, 178] on div at bounding box center [381, 176] width 169 height 35
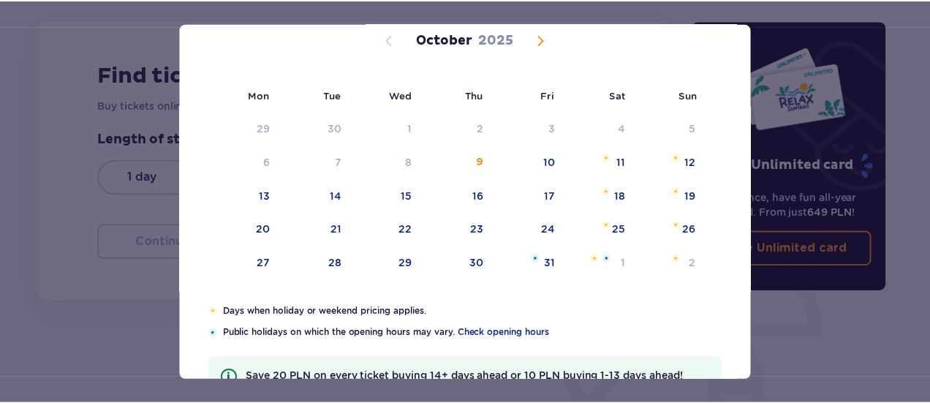
scroll to position [107, 0]
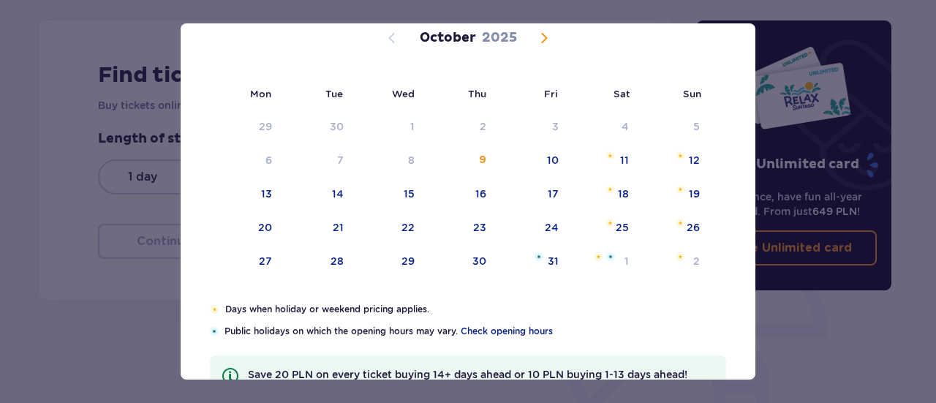
click at [544, 42] on span "Next month" at bounding box center [544, 38] width 18 height 18
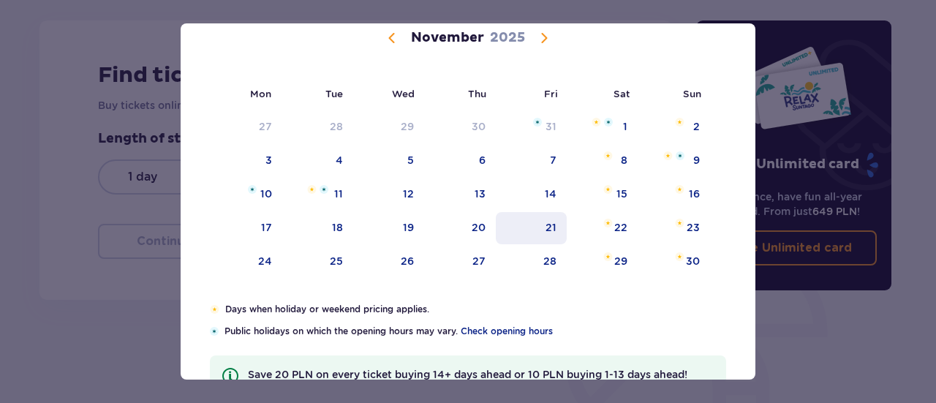
click at [560, 227] on div "21" at bounding box center [531, 228] width 71 height 32
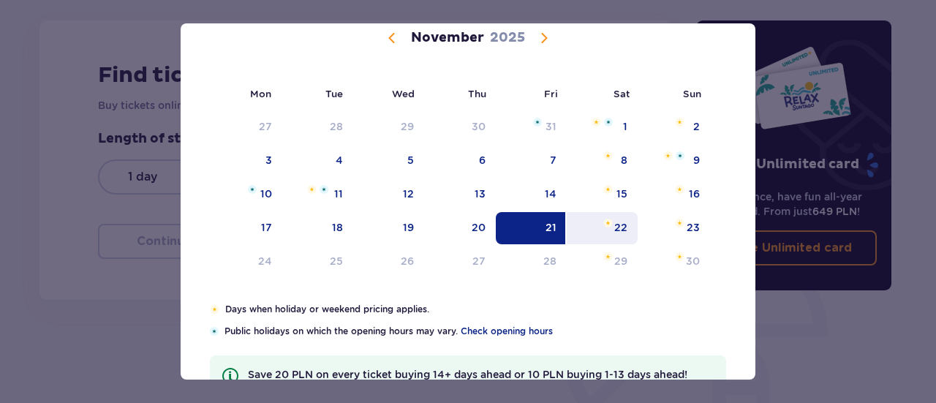
click at [602, 227] on div "22" at bounding box center [602, 228] width 71 height 32
type input "[DATE] - [DATE]"
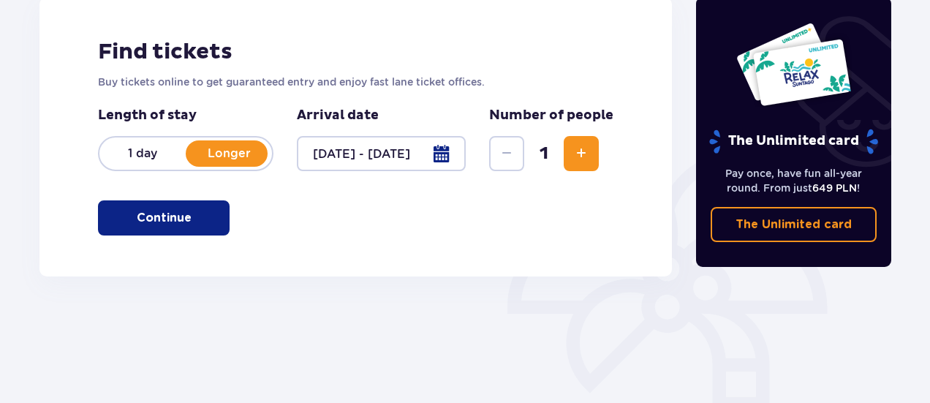
scroll to position [215, 0]
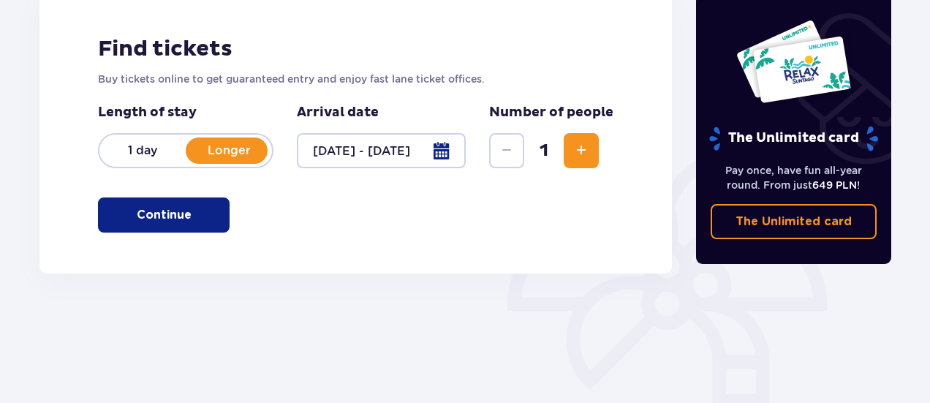
click at [570, 144] on button "Increase" at bounding box center [581, 150] width 35 height 35
click at [149, 222] on p "Continue" at bounding box center [164, 215] width 55 height 16
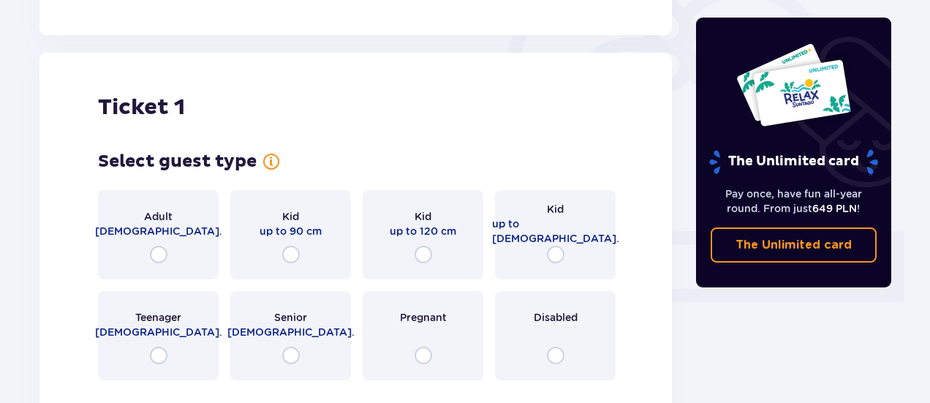
scroll to position [488, 0]
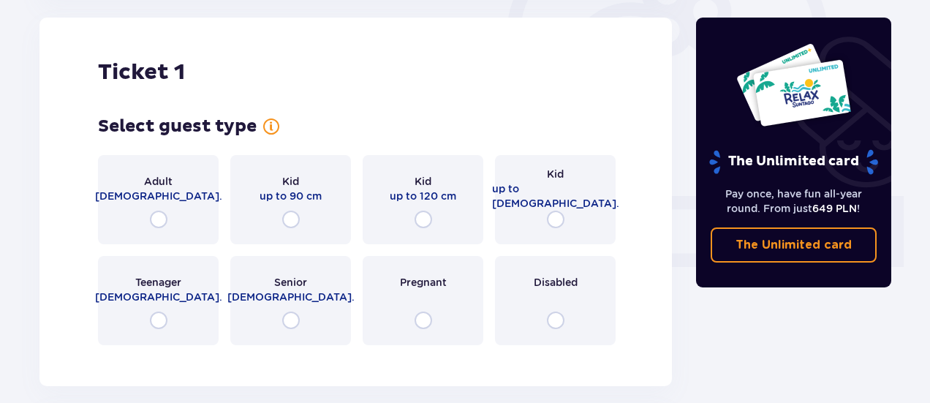
click at [159, 222] on input "radio" at bounding box center [159, 220] width 18 height 18
radio input "true"
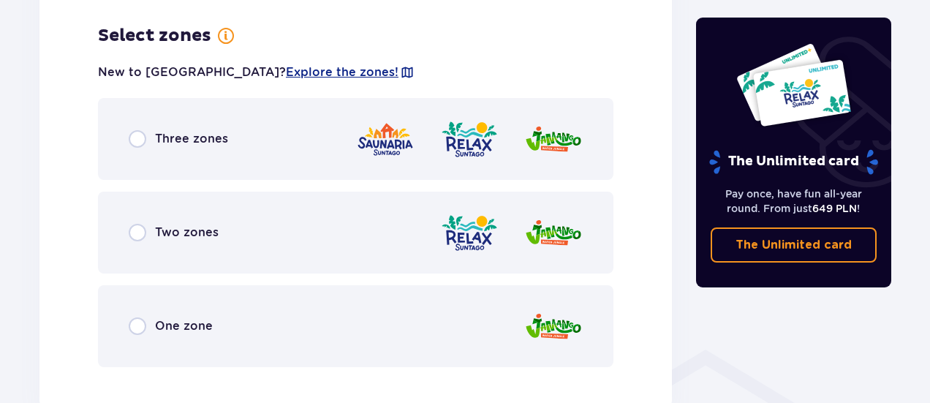
scroll to position [845, 0]
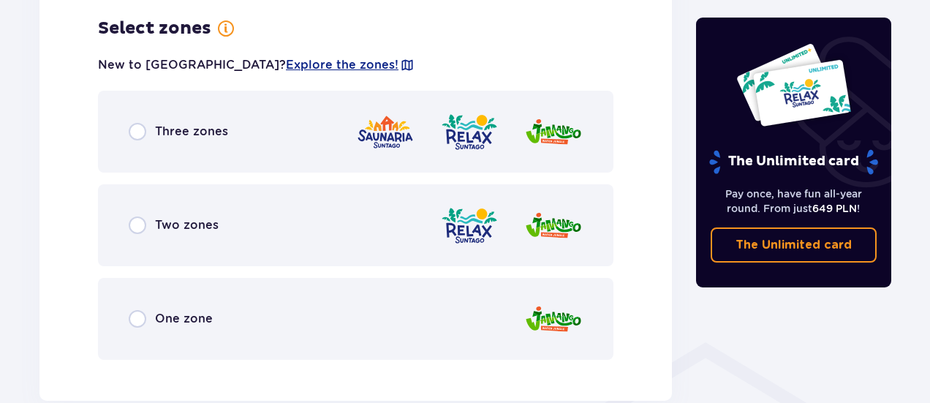
click at [140, 223] on input "radio" at bounding box center [138, 225] width 18 height 18
radio input "true"
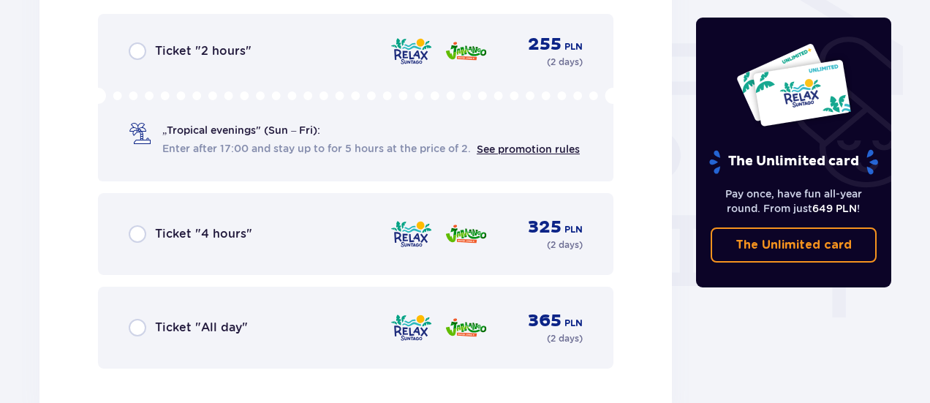
scroll to position [1258, 0]
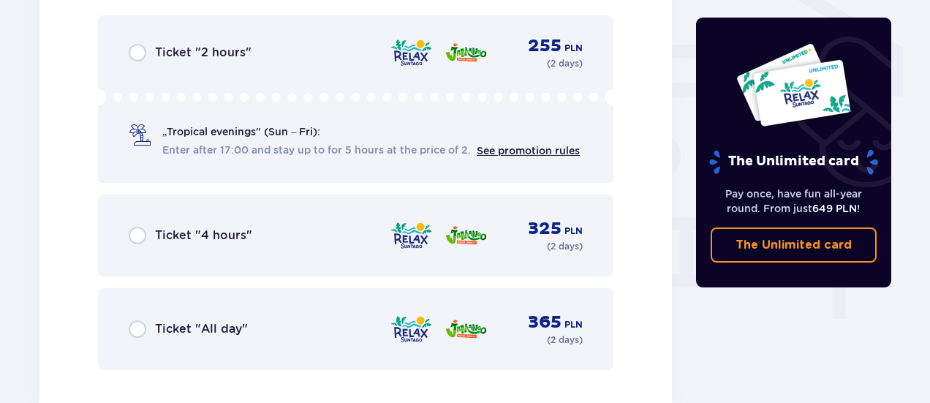
click at [134, 330] on input "radio" at bounding box center [138, 329] width 18 height 18
radio input "true"
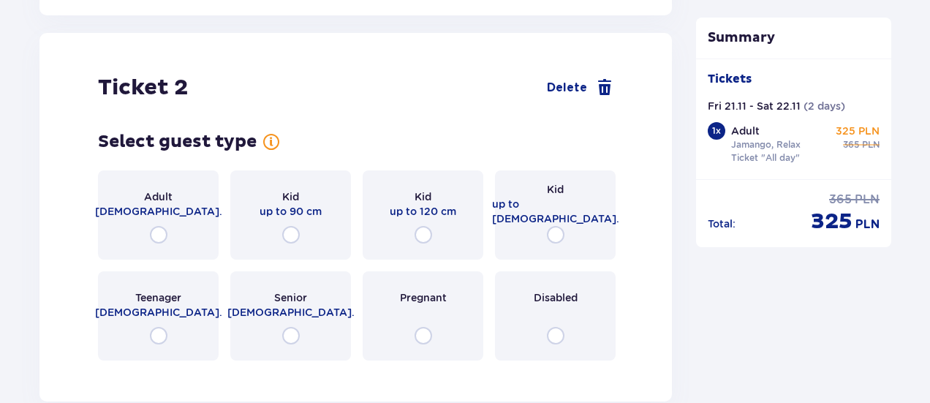
scroll to position [1656, 0]
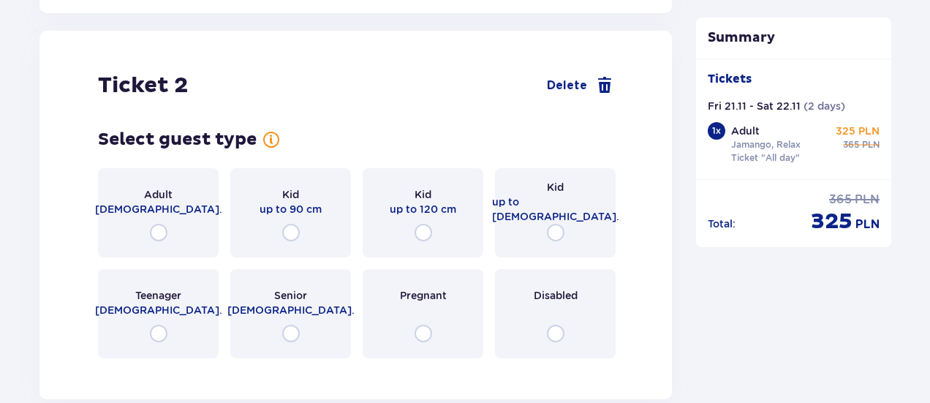
click at [163, 233] on input "radio" at bounding box center [159, 233] width 18 height 18
radio input "true"
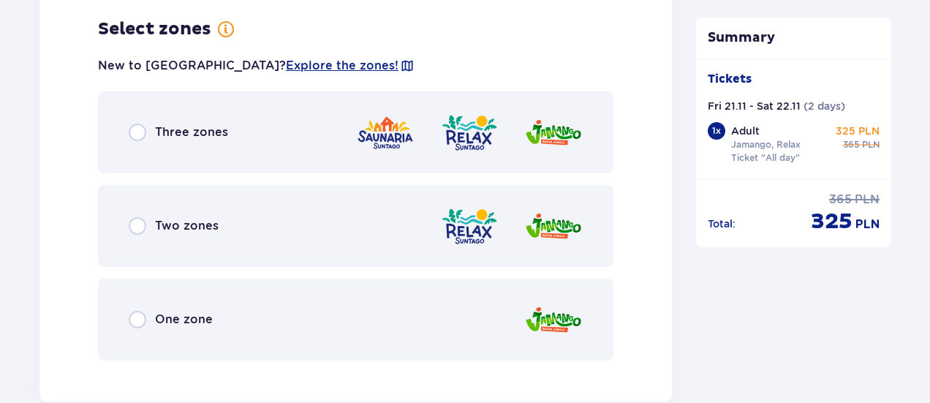
scroll to position [2025, 0]
click at [145, 233] on input "radio" at bounding box center [138, 226] width 18 height 18
radio input "true"
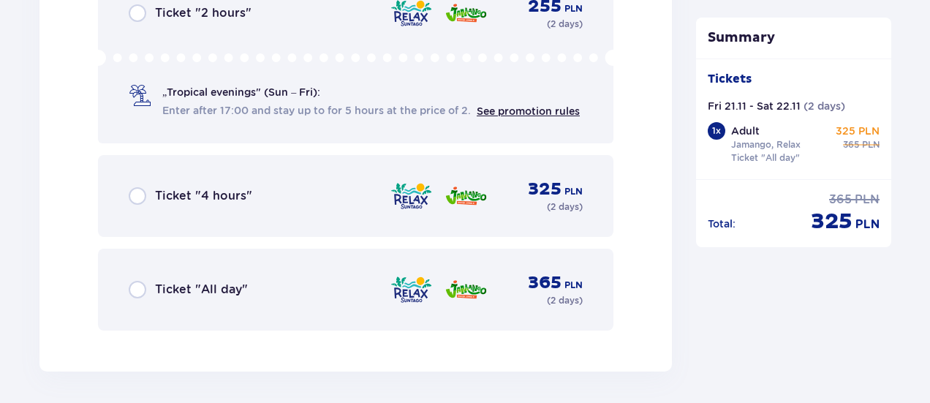
scroll to position [2478, 0]
click at [143, 299] on div "Ticket "All day" 365 PLN ( 2 days )" at bounding box center [356, 289] width 454 height 35
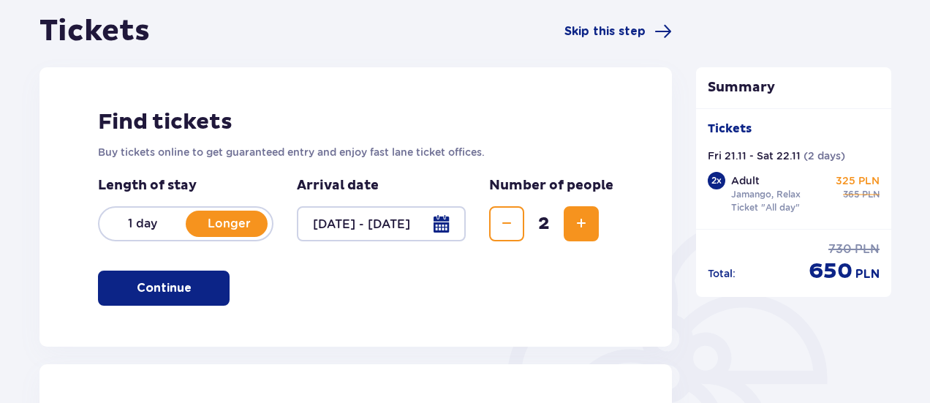
scroll to position [0, 0]
